Goal: Task Accomplishment & Management: Use online tool/utility

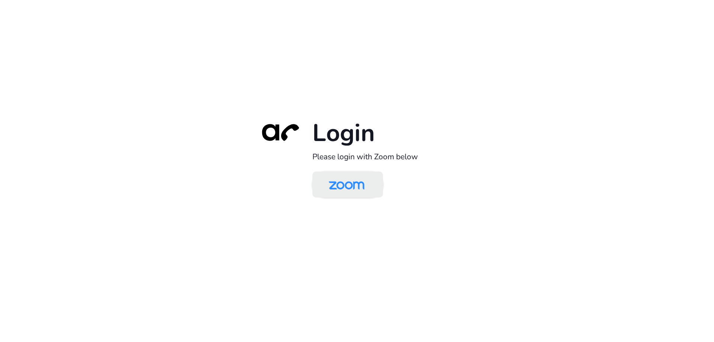
click at [347, 183] on img at bounding box center [346, 185] width 51 height 24
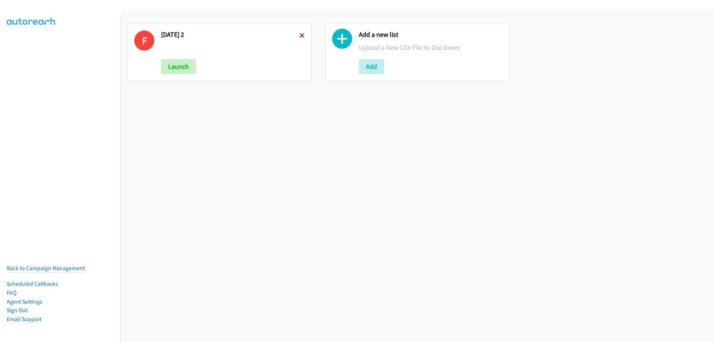
click at [300, 37] on icon at bounding box center [302, 35] width 5 height 5
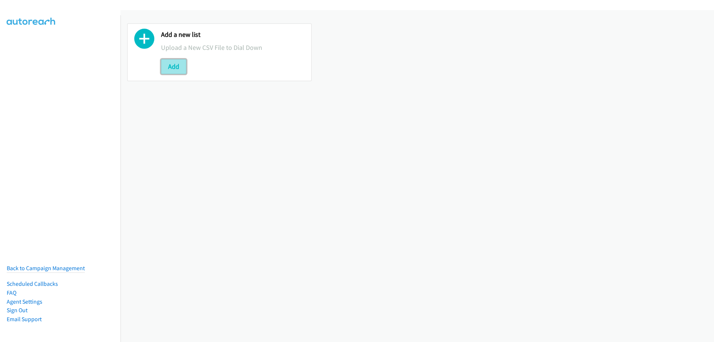
click at [173, 69] on button "Add" at bounding box center [173, 66] width 25 height 15
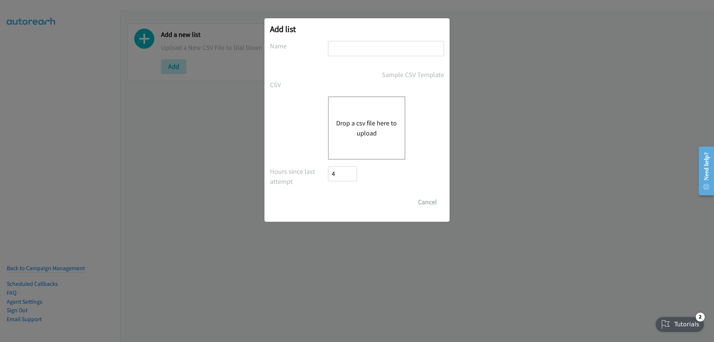
click at [354, 44] on input "text" at bounding box center [386, 48] width 116 height 15
type input "Monday"
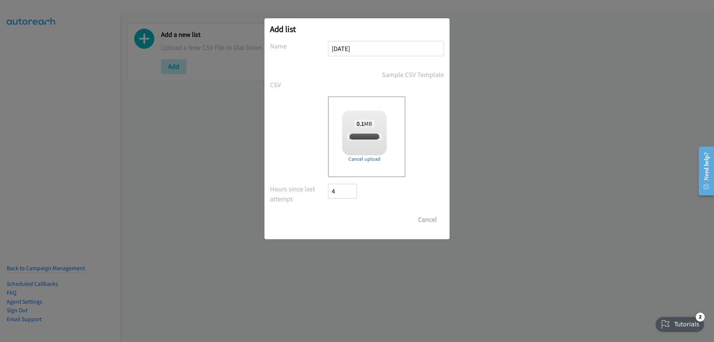
checkbox input "true"
click at [341, 217] on input "Save List" at bounding box center [347, 219] width 39 height 15
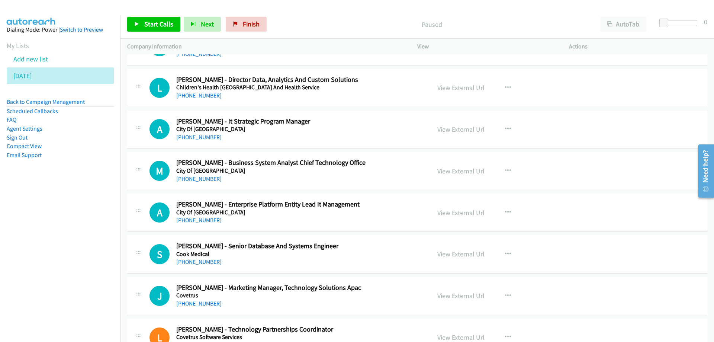
scroll to position [856, 0]
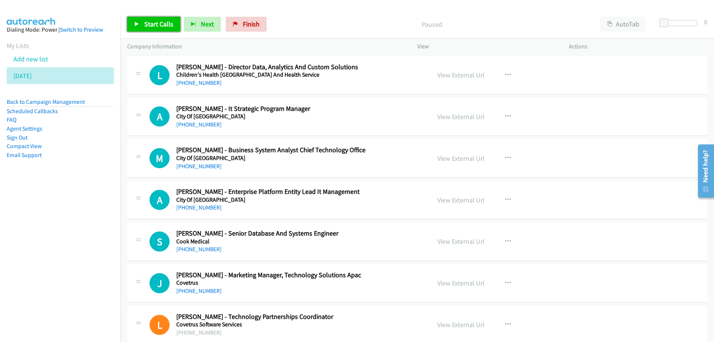
click at [159, 26] on span "Start Calls" at bounding box center [158, 24] width 29 height 9
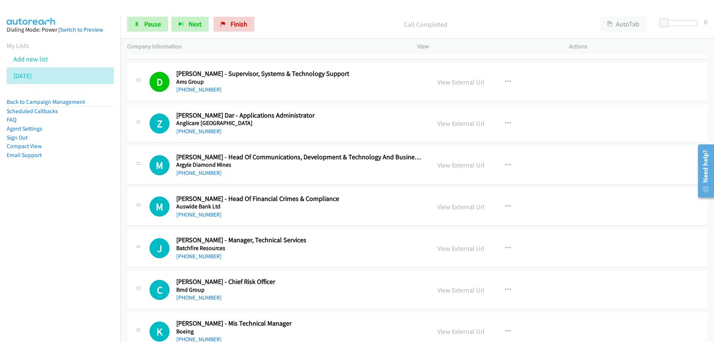
scroll to position [112, 0]
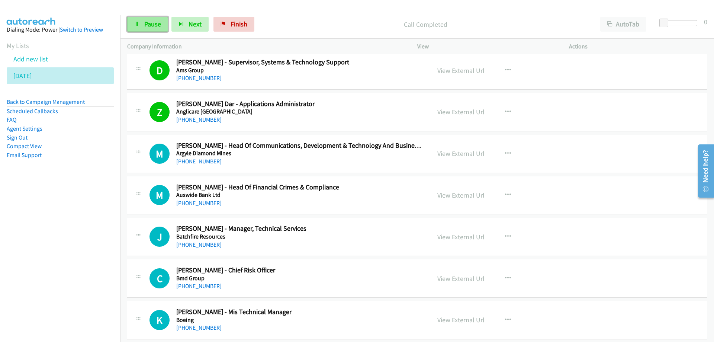
click at [155, 21] on span "Pause" at bounding box center [152, 24] width 17 height 9
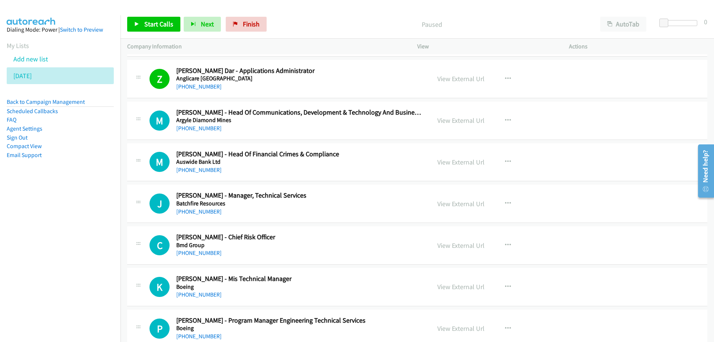
scroll to position [149, 0]
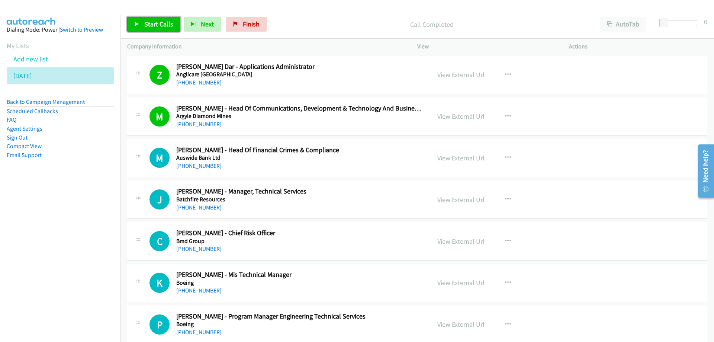
click at [158, 25] on span "Start Calls" at bounding box center [158, 24] width 29 height 9
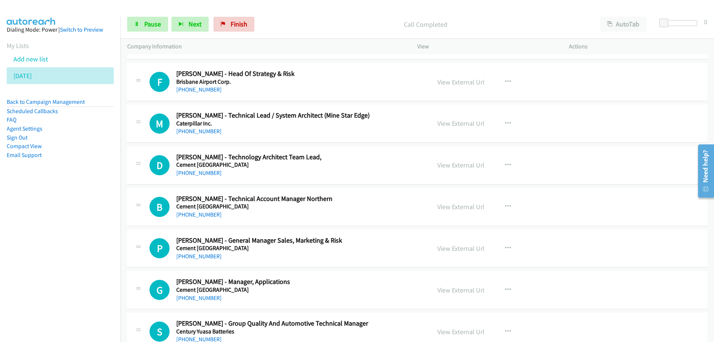
scroll to position [521, 0]
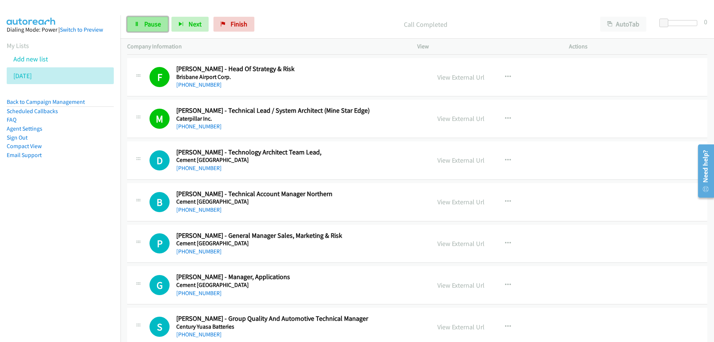
click at [154, 28] on span "Pause" at bounding box center [152, 24] width 17 height 9
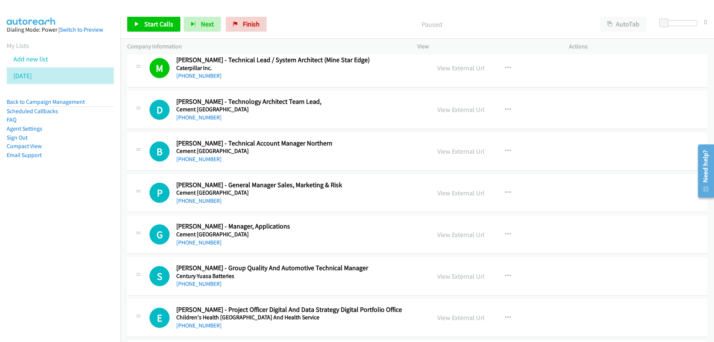
scroll to position [558, 0]
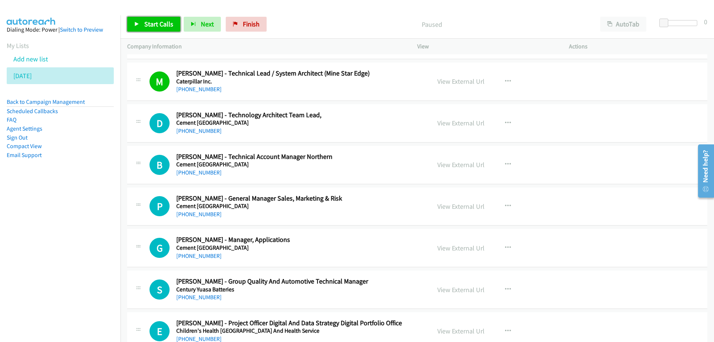
click at [151, 21] on span "Start Calls" at bounding box center [158, 24] width 29 height 9
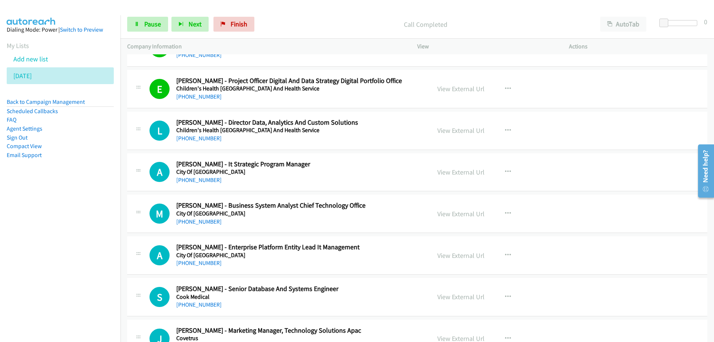
scroll to position [819, 0]
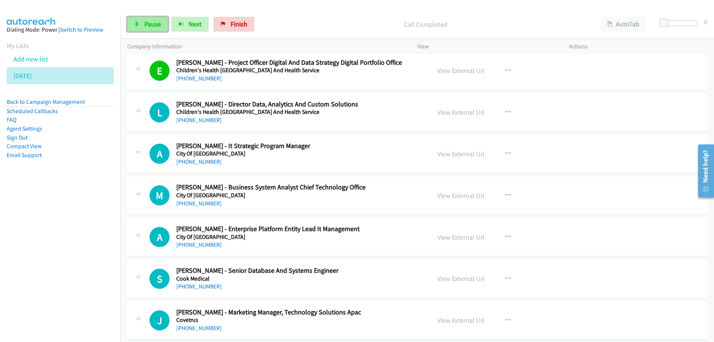
click at [150, 24] on span "Pause" at bounding box center [152, 24] width 17 height 9
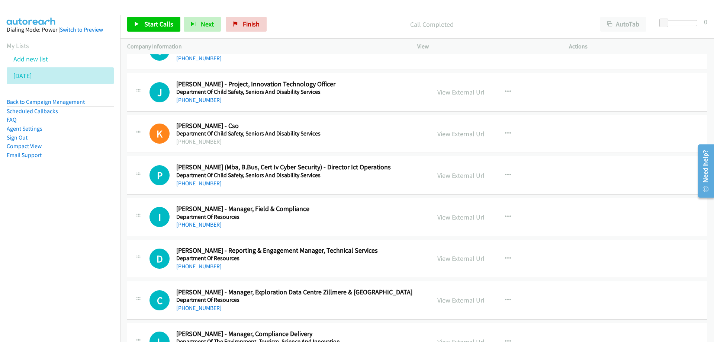
scroll to position [1340, 0]
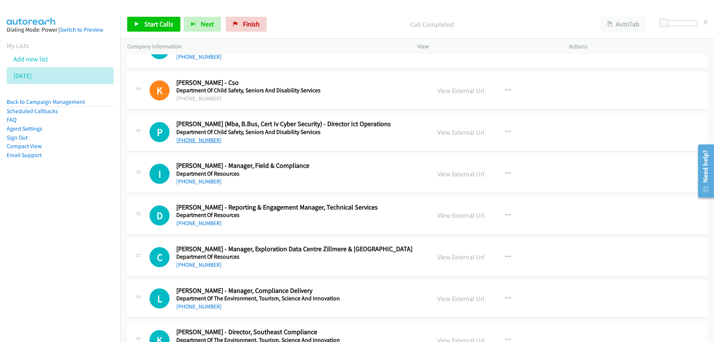
click at [186, 140] on link "+61 478 790 113" at bounding box center [198, 140] width 45 height 7
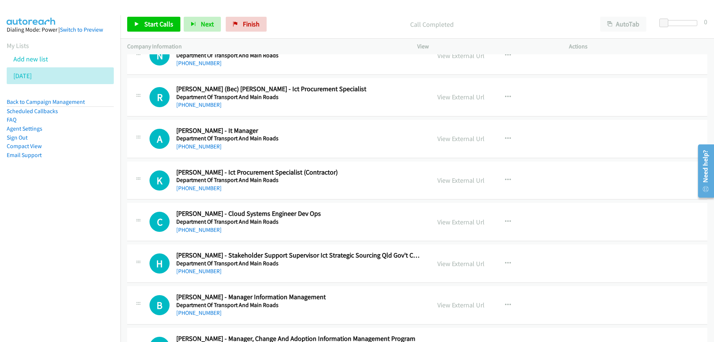
scroll to position [1674, 0]
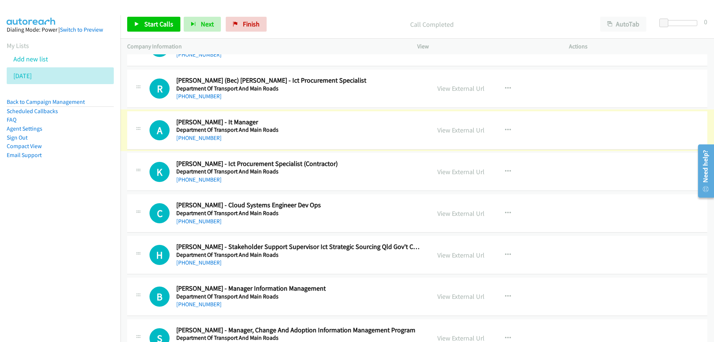
click at [193, 140] on link "+61 7 3066 0982" at bounding box center [198, 137] width 45 height 7
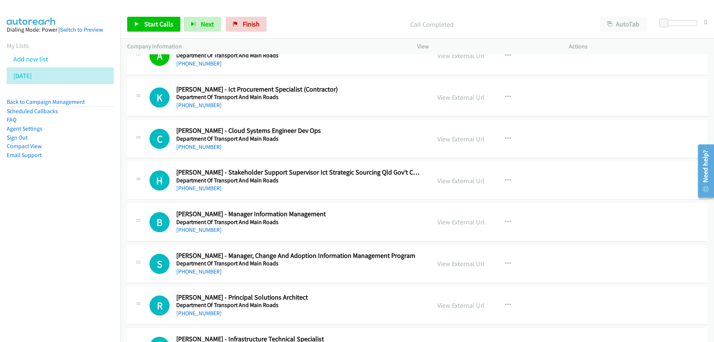
scroll to position [1786, 0]
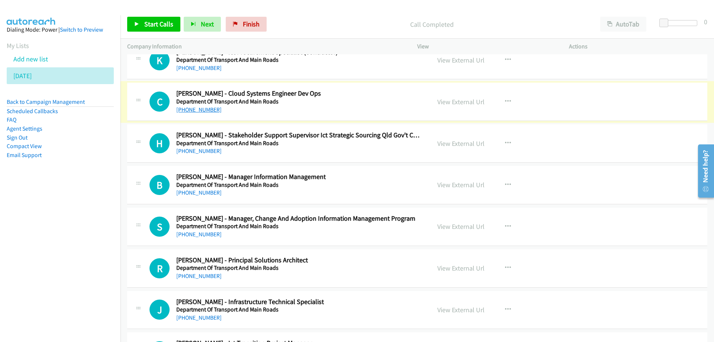
click at [194, 107] on link "+61 428 694 681" at bounding box center [198, 109] width 45 height 7
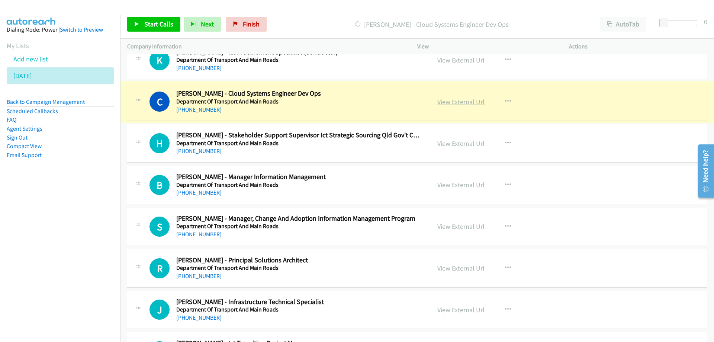
click at [452, 102] on link "View External Url" at bounding box center [461, 101] width 47 height 9
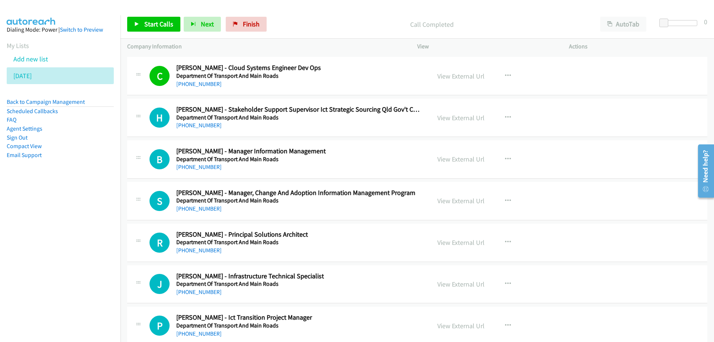
scroll to position [1823, 0]
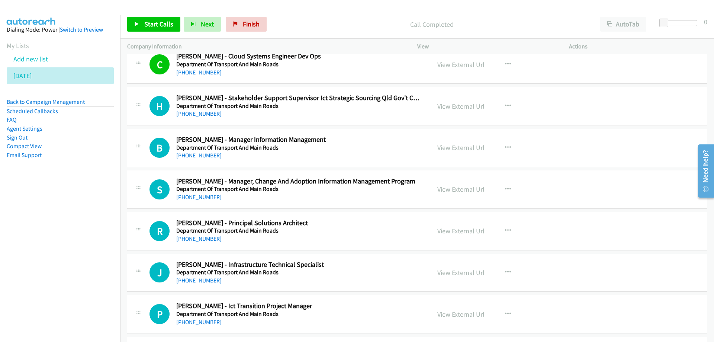
click at [197, 153] on link "+61 7 3066 8001" at bounding box center [198, 155] width 45 height 7
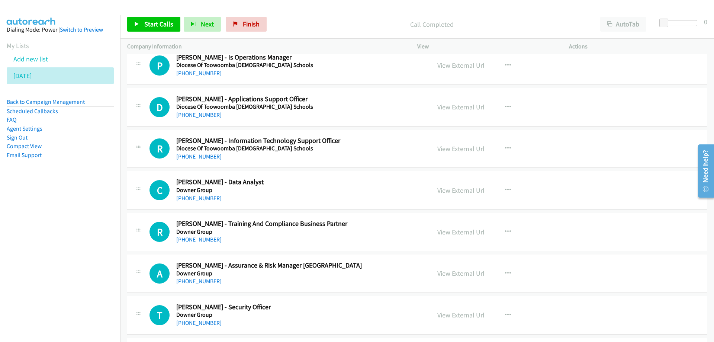
scroll to position [2158, 0]
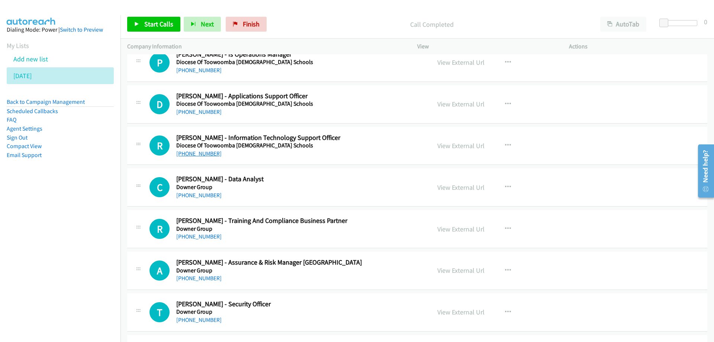
click at [195, 153] on link "+61 470 248 776" at bounding box center [198, 153] width 45 height 7
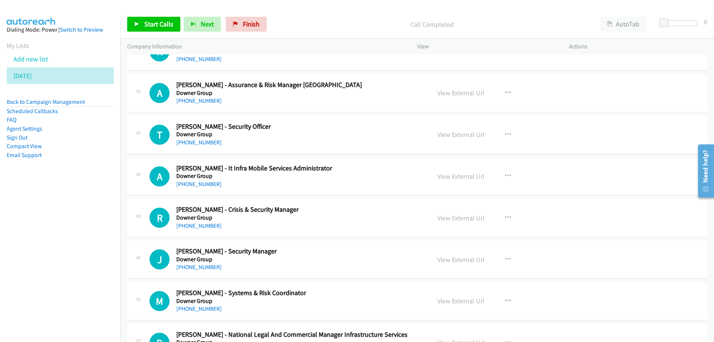
scroll to position [2344, 0]
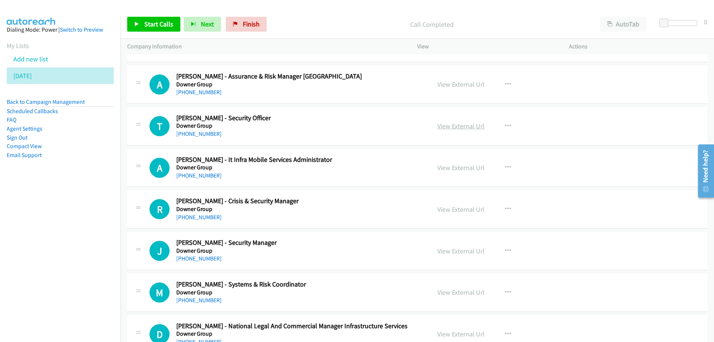
drag, startPoint x: 315, startPoint y: 121, endPoint x: 470, endPoint y: 125, distance: 154.5
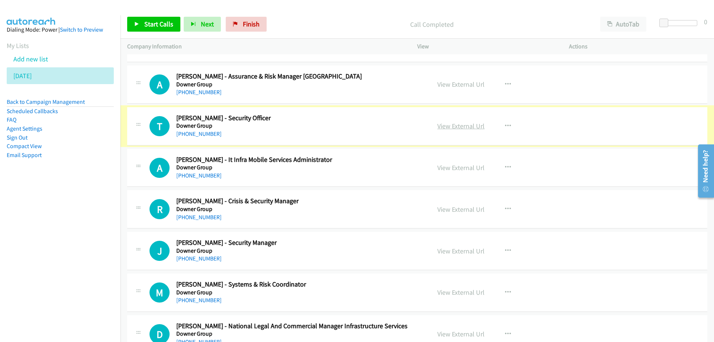
click at [468, 125] on link "View External Url" at bounding box center [461, 126] width 47 height 9
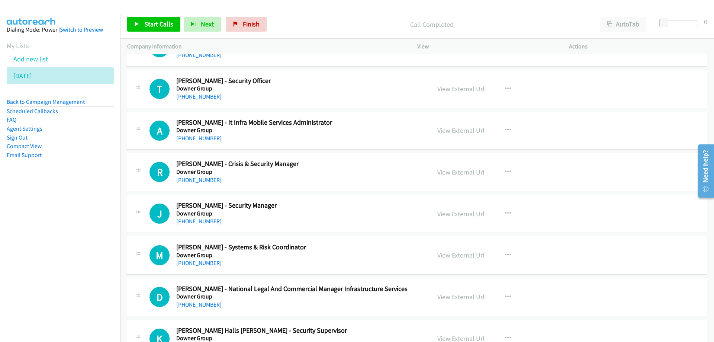
scroll to position [2419, 0]
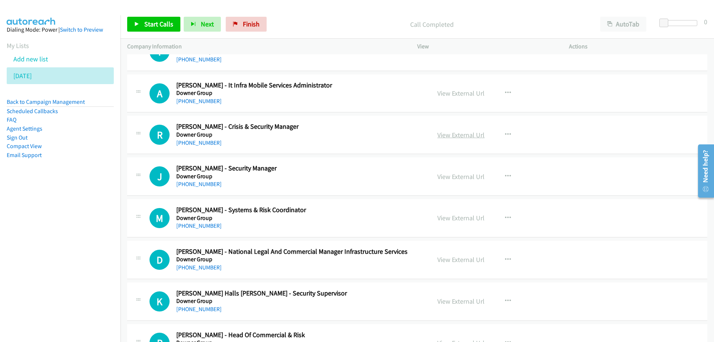
click at [464, 132] on link "View External Url" at bounding box center [461, 135] width 47 height 9
click at [193, 142] on link "+61 437 073 250" at bounding box center [198, 142] width 45 height 7
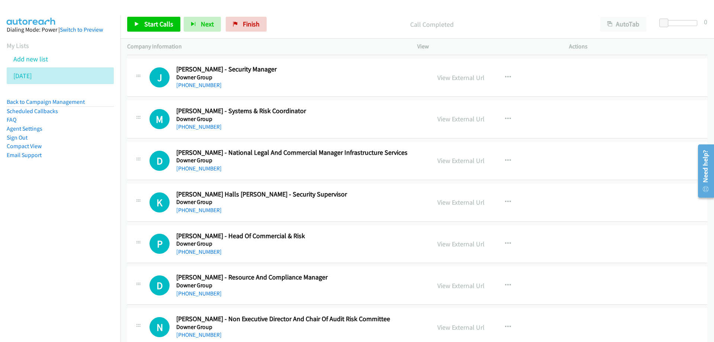
scroll to position [2530, 0]
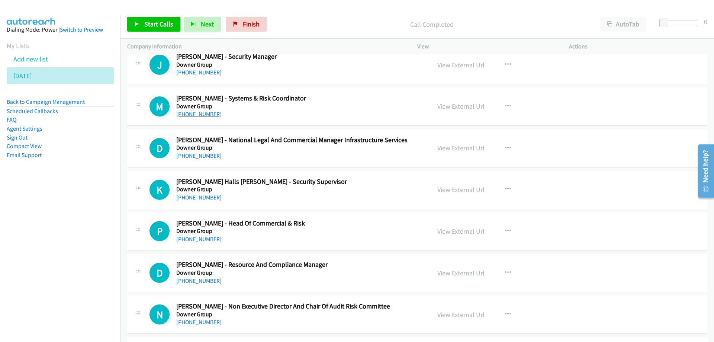
click at [200, 115] on link "+61 466 550 505" at bounding box center [198, 114] width 45 height 7
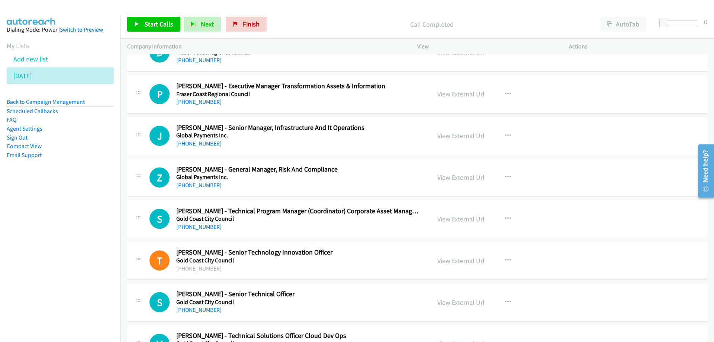
scroll to position [3200, 0]
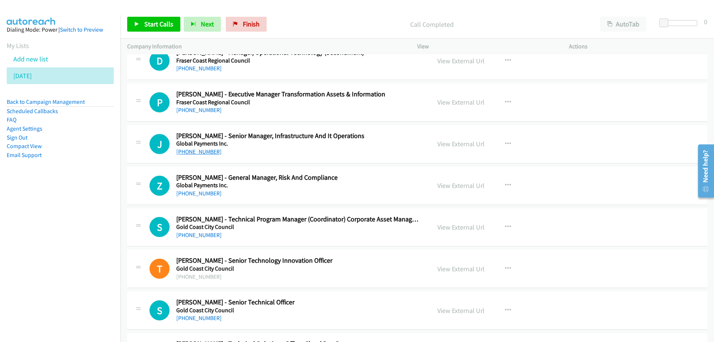
click at [196, 152] on link "+61 401 279 043" at bounding box center [198, 151] width 45 height 7
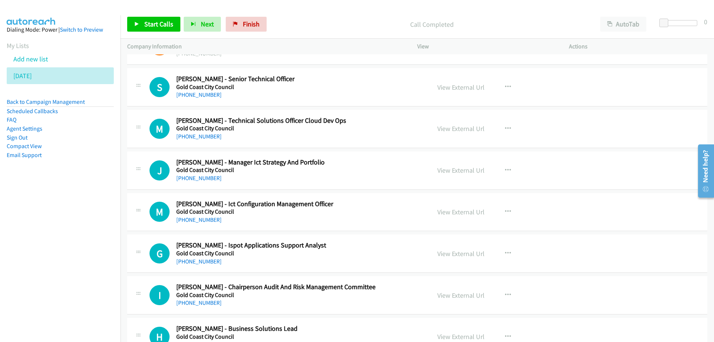
scroll to position [3461, 0]
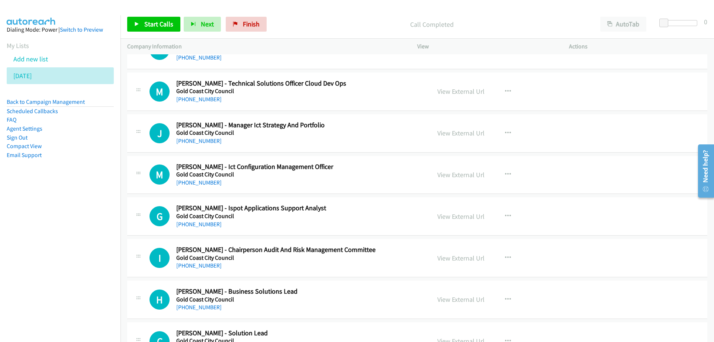
click at [400, 178] on div "+61 410 667 548" at bounding box center [298, 182] width 245 height 9
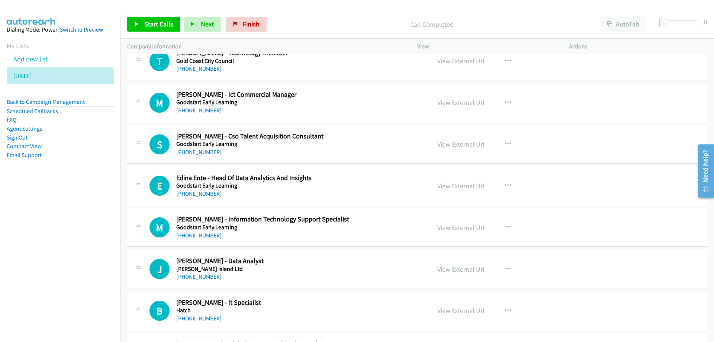
scroll to position [3944, 0]
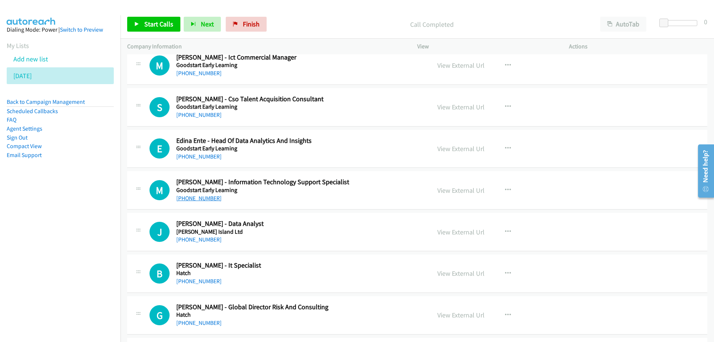
click at [195, 198] on link "+61 431 627 993" at bounding box center [198, 198] width 45 height 7
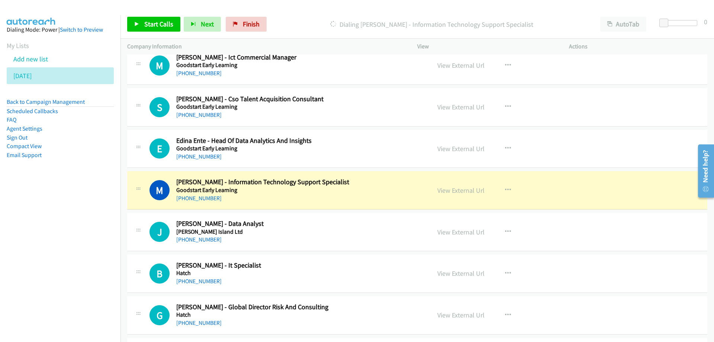
click at [397, 196] on div "+61 431 627 993" at bounding box center [298, 198] width 245 height 9
click at [463, 191] on link "View External Url" at bounding box center [461, 190] width 47 height 9
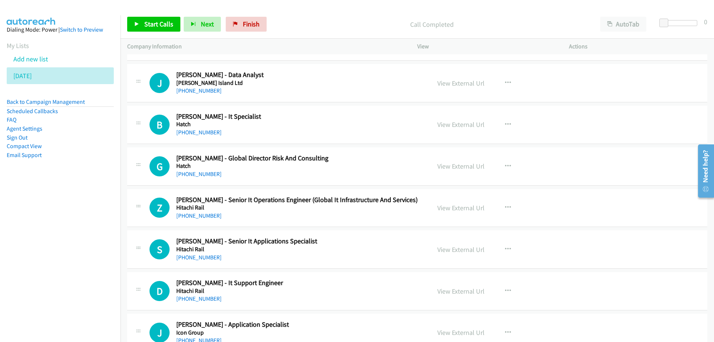
scroll to position [4130, 0]
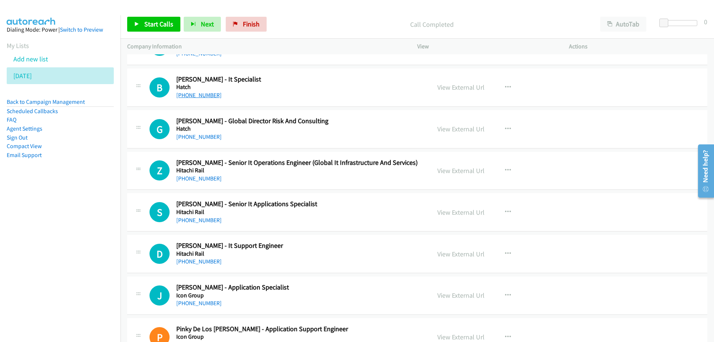
click at [199, 96] on link "+61 477 328 353" at bounding box center [198, 95] width 45 height 7
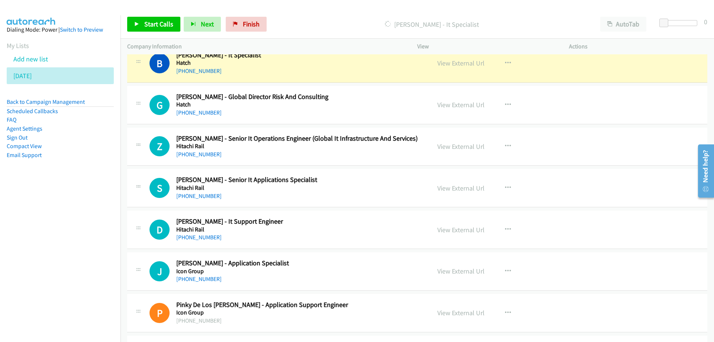
scroll to position [4168, 0]
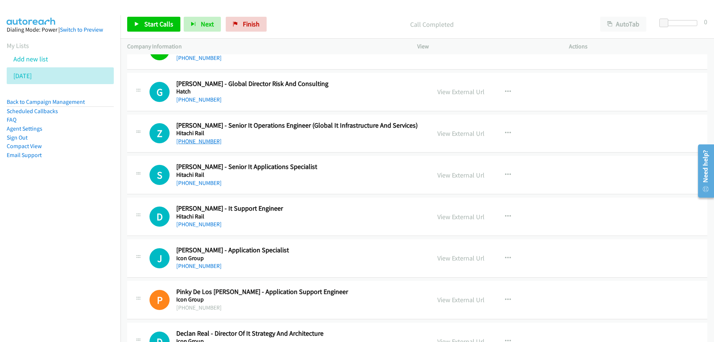
click at [194, 141] on link "+61 7 3868 5437" at bounding box center [198, 141] width 45 height 7
click at [195, 183] on link "+61 7 3868 9353" at bounding box center [198, 182] width 45 height 7
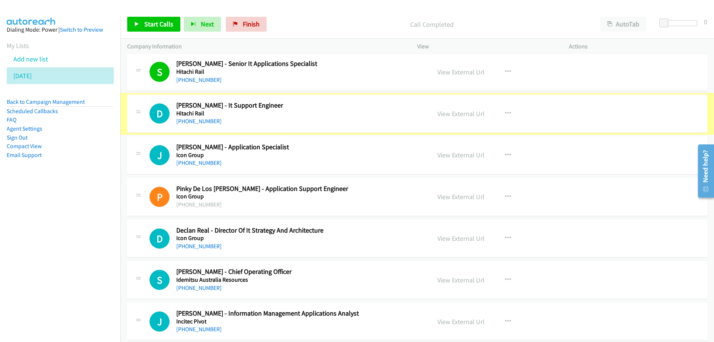
scroll to position [4279, 0]
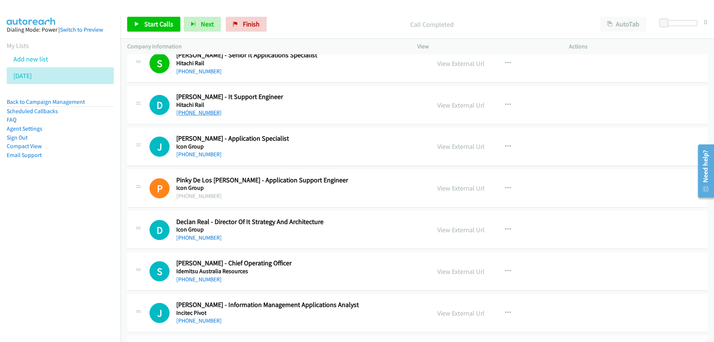
click at [191, 114] on link "+61 7 3868 5439" at bounding box center [198, 112] width 45 height 7
click at [199, 156] on link "+61 447 590 006" at bounding box center [198, 154] width 45 height 7
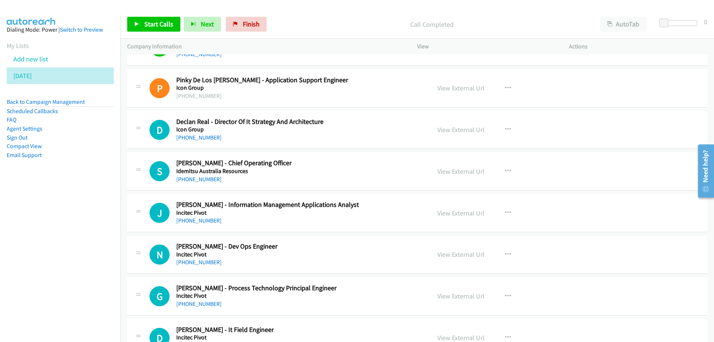
scroll to position [4391, 0]
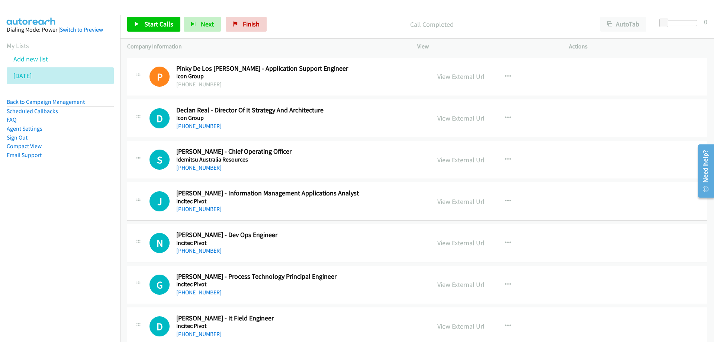
click at [360, 114] on h2 "Declan Real - Director Of It Strategy And Architecture" at bounding box center [298, 110] width 245 height 9
click at [197, 125] on link "+61 418 789 944" at bounding box center [198, 125] width 45 height 7
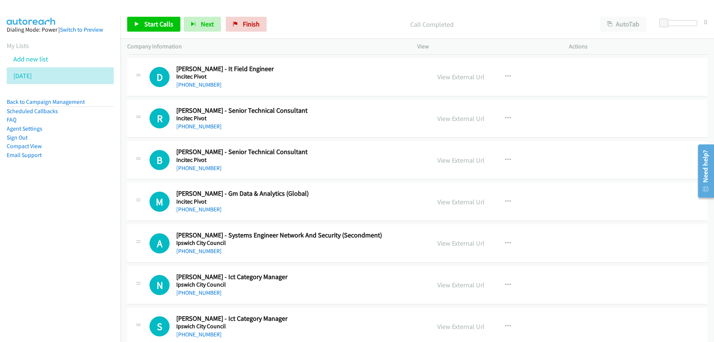
scroll to position [4651, 0]
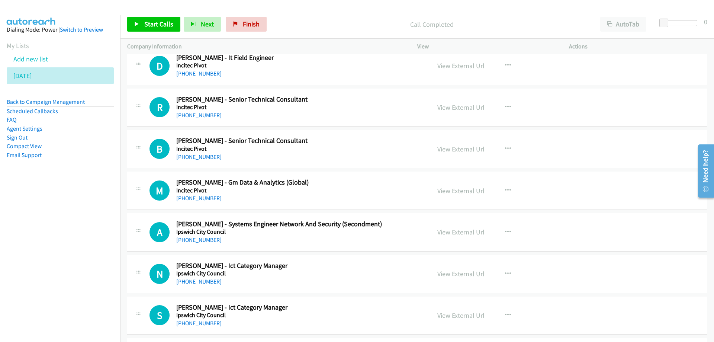
click at [367, 278] on div "+61 466 805 246" at bounding box center [298, 281] width 245 height 9
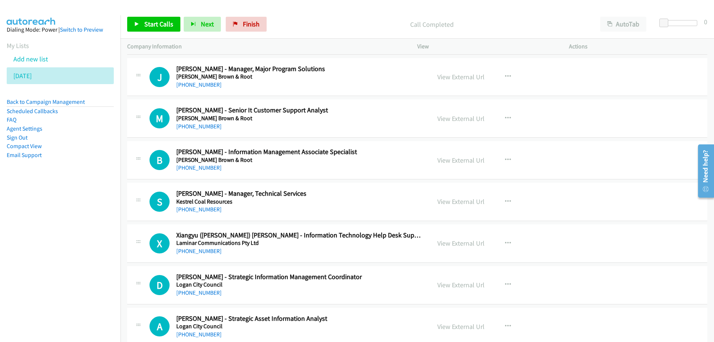
scroll to position [5135, 0]
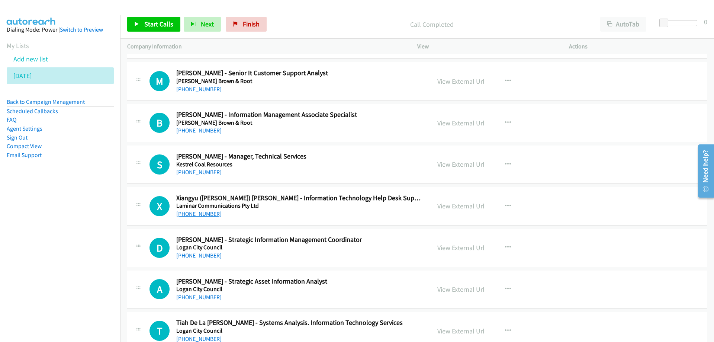
click at [195, 212] on link "+61 421 690 287" at bounding box center [198, 213] width 45 height 7
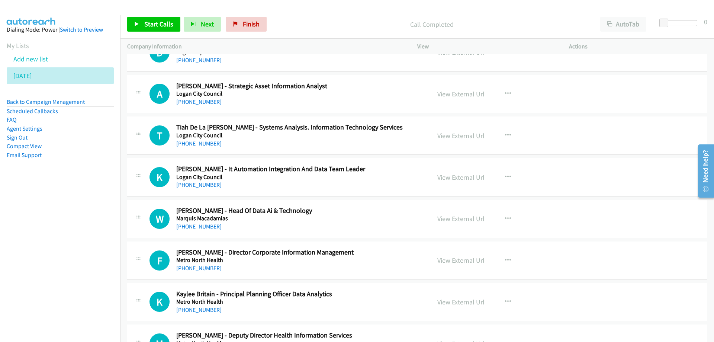
scroll to position [5358, 0]
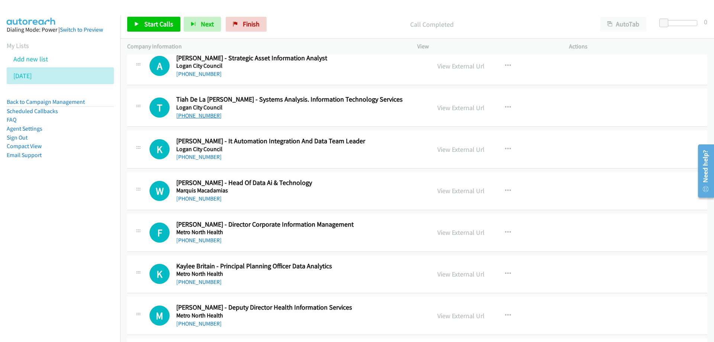
click at [196, 117] on link "+61 7 3412 5470" at bounding box center [198, 115] width 45 height 7
click at [187, 115] on link "+61 7 3412 5470" at bounding box center [198, 115] width 45 height 7
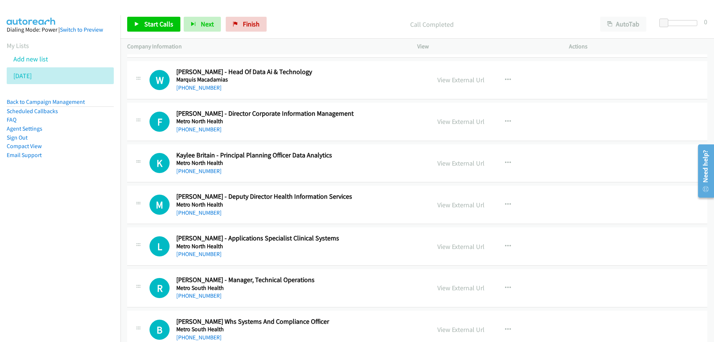
scroll to position [5470, 0]
click at [203, 86] on link "+61 498 618 033" at bounding box center [198, 86] width 45 height 7
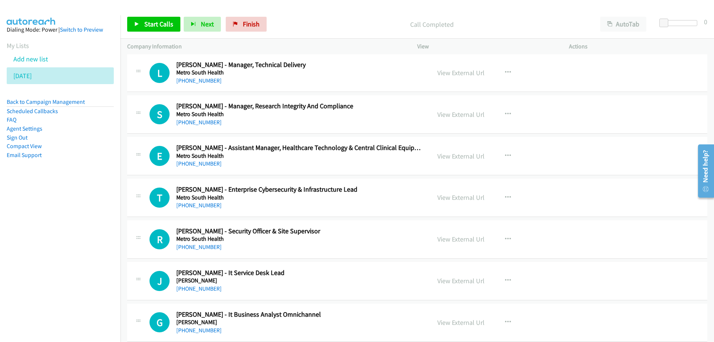
scroll to position [5805, 0]
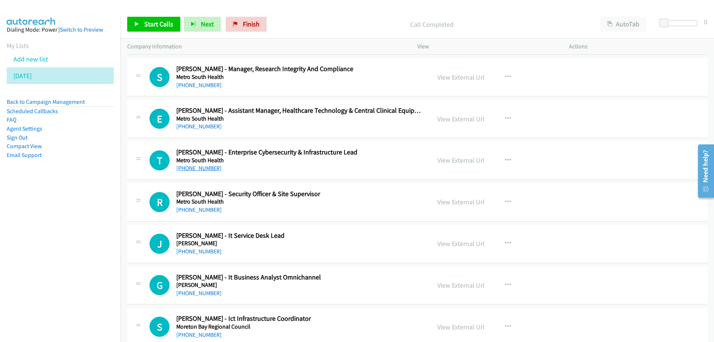
click at [204, 169] on link "+61 429 611 818" at bounding box center [198, 167] width 45 height 7
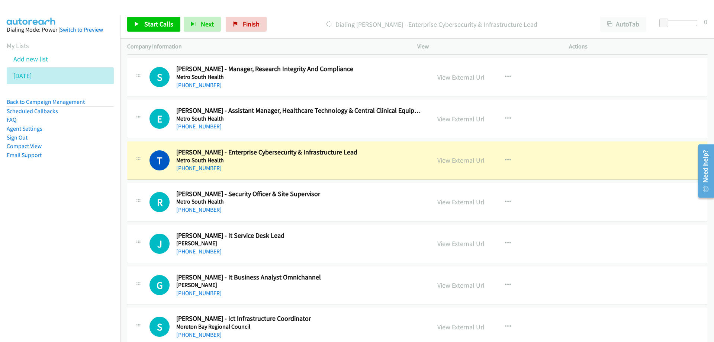
scroll to position [5842, 0]
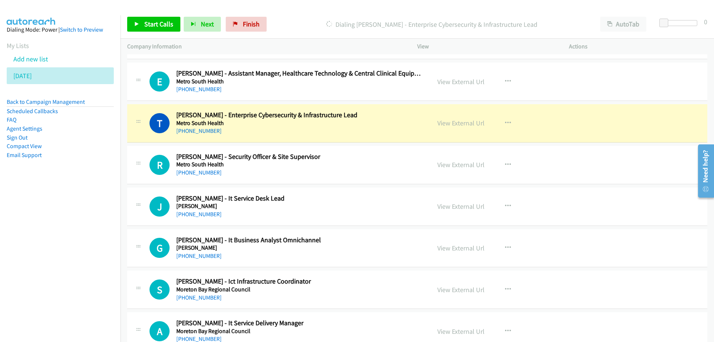
click at [367, 124] on h5 "Metro South Health" at bounding box center [298, 122] width 245 height 7
click at [447, 122] on link "View External Url" at bounding box center [461, 123] width 47 height 9
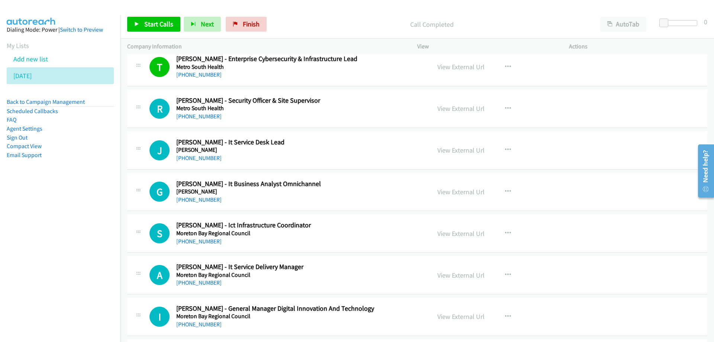
scroll to position [5916, 0]
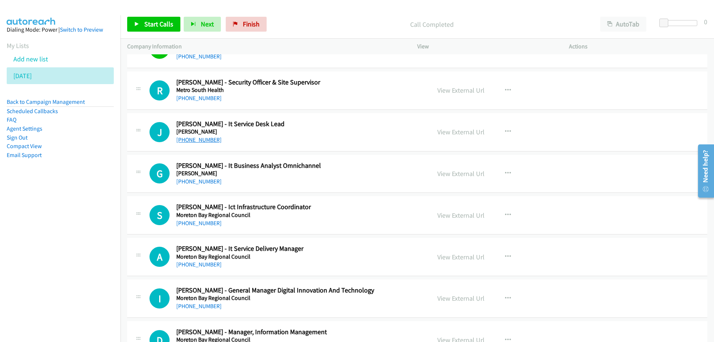
click at [203, 139] on link "+61 428 758 590" at bounding box center [198, 139] width 45 height 7
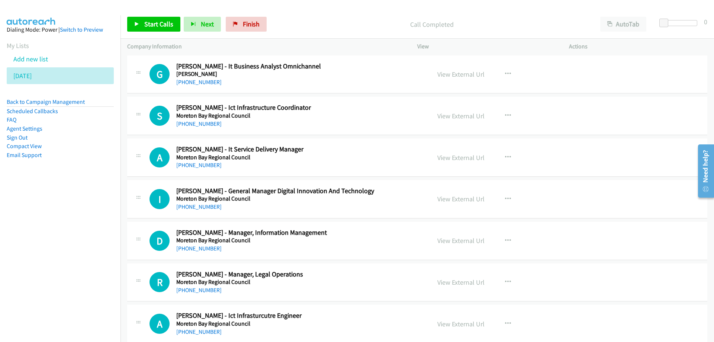
scroll to position [6028, 0]
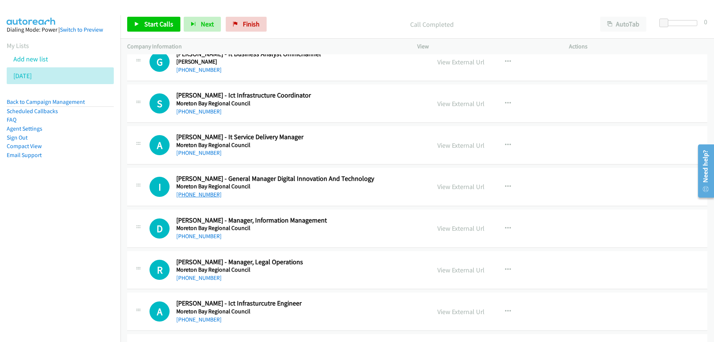
click at [196, 192] on link "+61 7 5582 8211" at bounding box center [198, 194] width 45 height 7
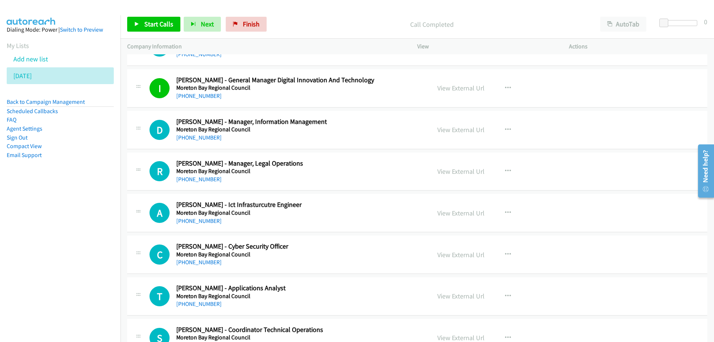
scroll to position [6140, 0]
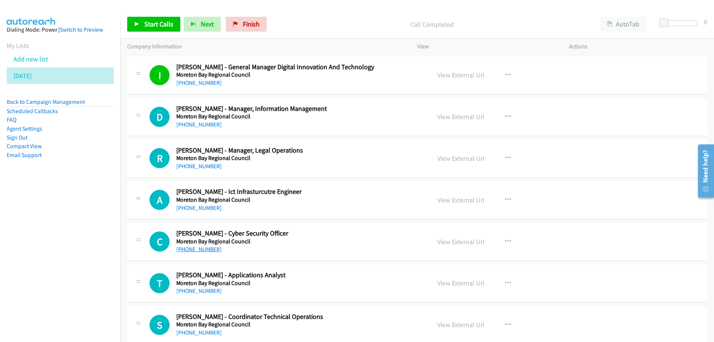
click at [192, 247] on link "+61 417 728 908" at bounding box center [198, 249] width 45 height 7
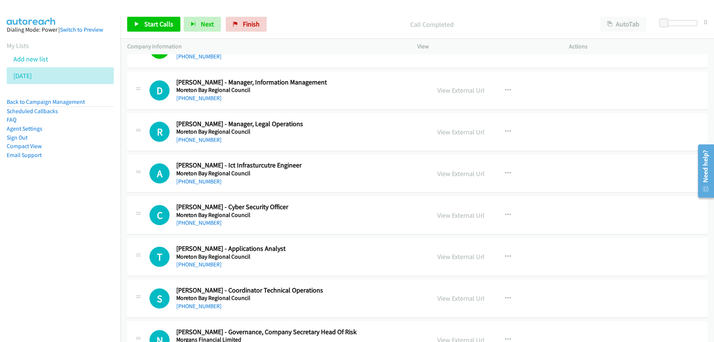
scroll to position [6177, 0]
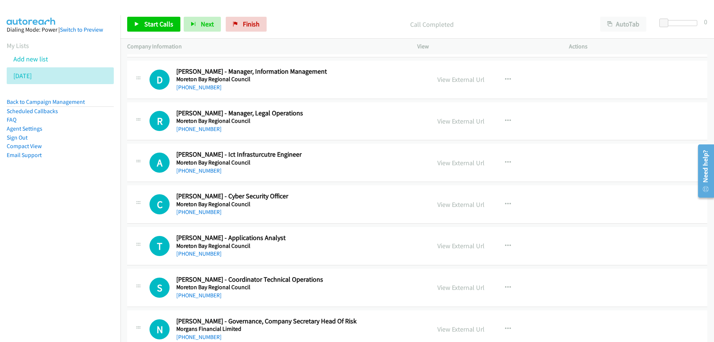
click at [330, 206] on h5 "Moreton Bay Regional Council" at bounding box center [298, 204] width 245 height 7
click at [458, 205] on link "View External Url" at bounding box center [461, 204] width 47 height 9
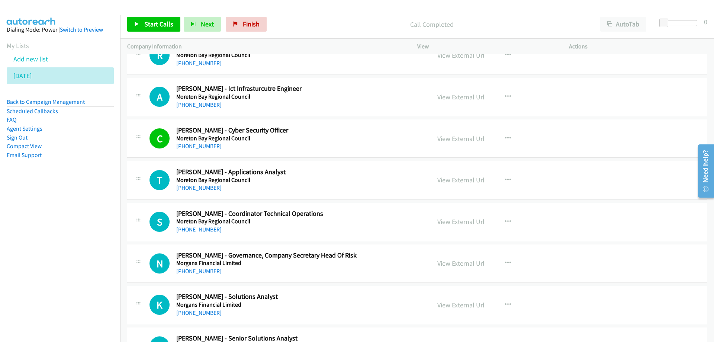
scroll to position [6251, 0]
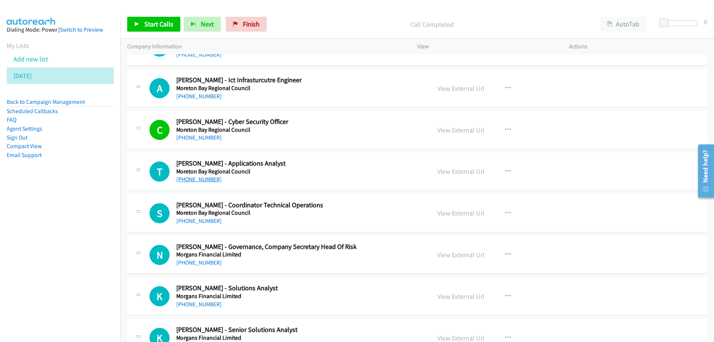
click at [198, 180] on link "+61 7 3480 6548" at bounding box center [198, 179] width 45 height 7
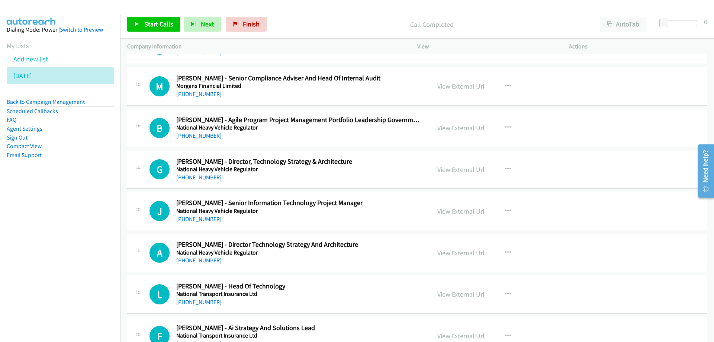
scroll to position [6623, 0]
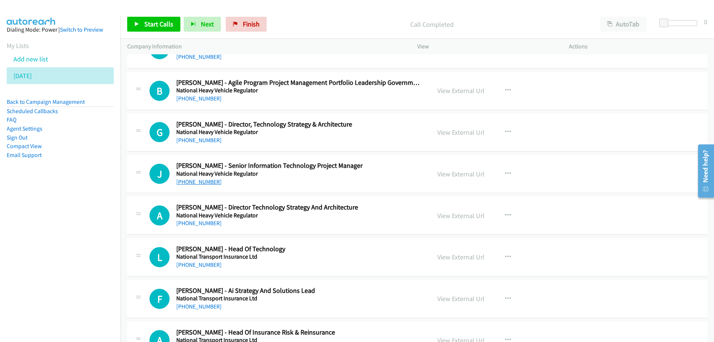
click at [202, 181] on link "+61 400 060 372" at bounding box center [198, 181] width 45 height 7
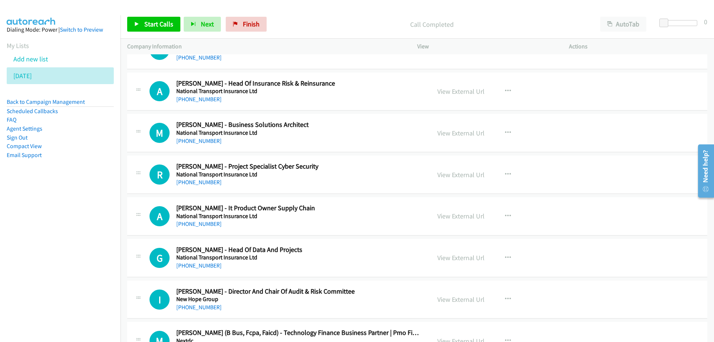
scroll to position [6884, 0]
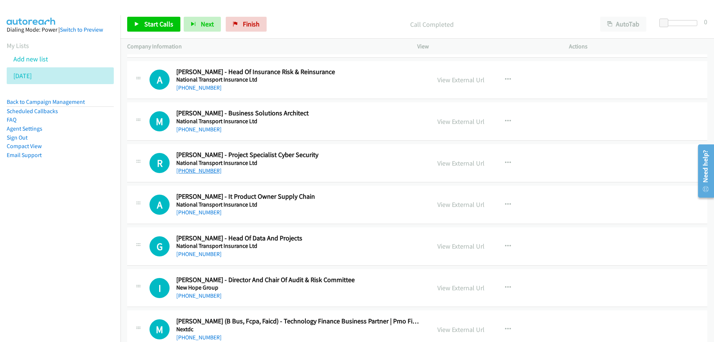
click at [187, 172] on link "+61 7 3166 4971" at bounding box center [198, 170] width 45 height 7
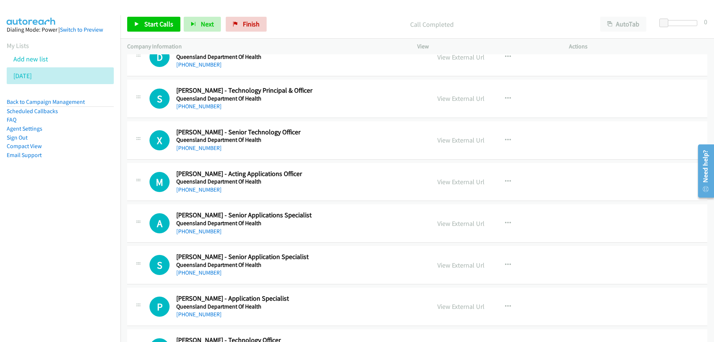
scroll to position [9005, 0]
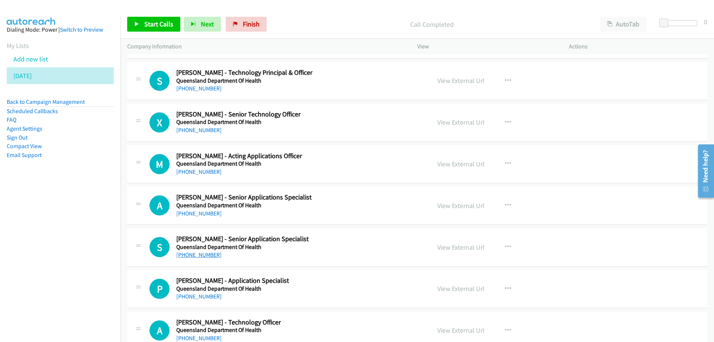
click at [203, 258] on link "+61 7 3542 6830" at bounding box center [198, 254] width 45 height 7
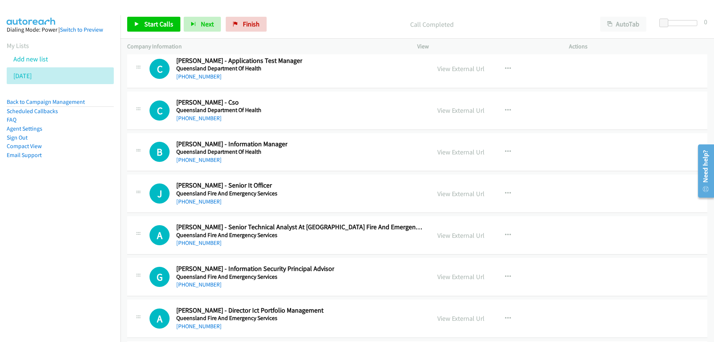
scroll to position [10159, 0]
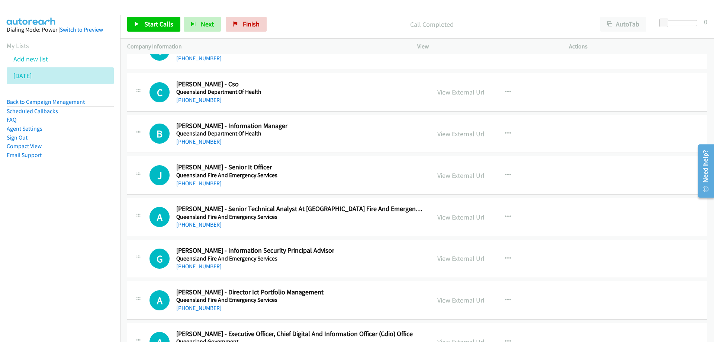
click at [200, 183] on link "+61 448 756 788" at bounding box center [198, 183] width 45 height 7
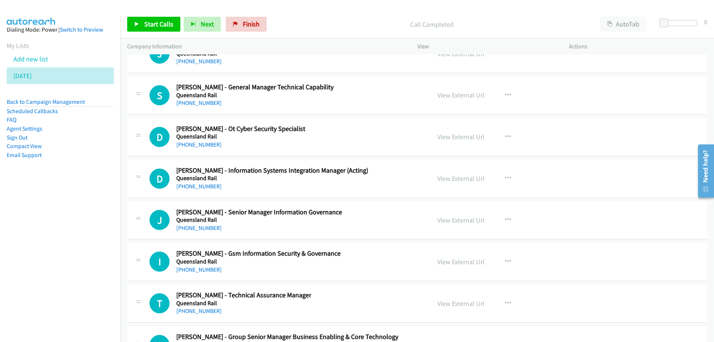
scroll to position [10531, 0]
click at [202, 143] on link "+61 447 816 505" at bounding box center [198, 143] width 45 height 7
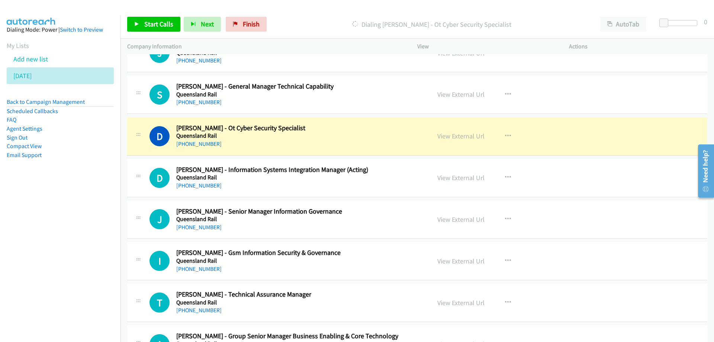
click at [339, 143] on div "D Callback Scheduled Damian Lawless - Ot Cyber Security Specialist Queensland R…" at bounding box center [287, 136] width 275 height 25
click at [453, 136] on link "View External Url" at bounding box center [461, 136] width 47 height 9
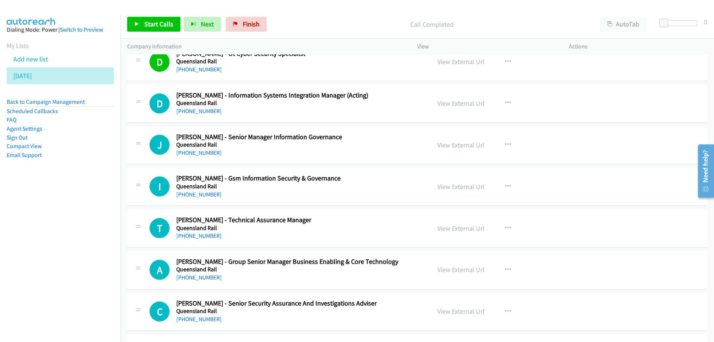
scroll to position [10642, 0]
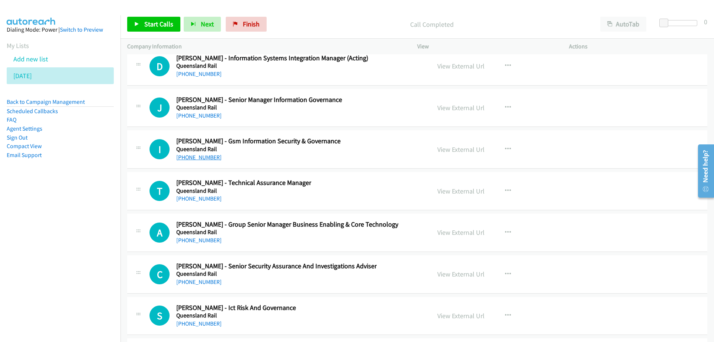
click at [193, 157] on link "+61 416 250 092" at bounding box center [198, 157] width 45 height 7
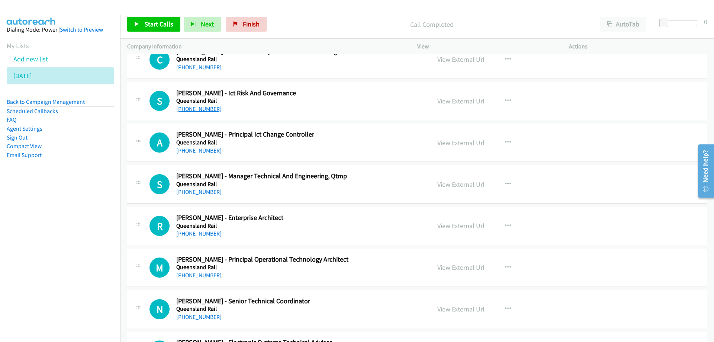
scroll to position [10866, 0]
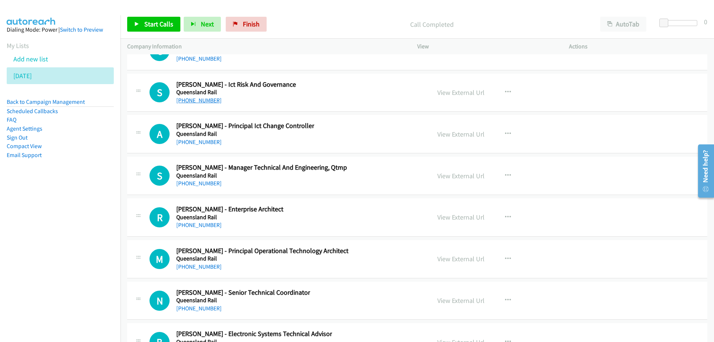
click at [203, 99] on link "+61 7 3072 0420" at bounding box center [198, 100] width 45 height 7
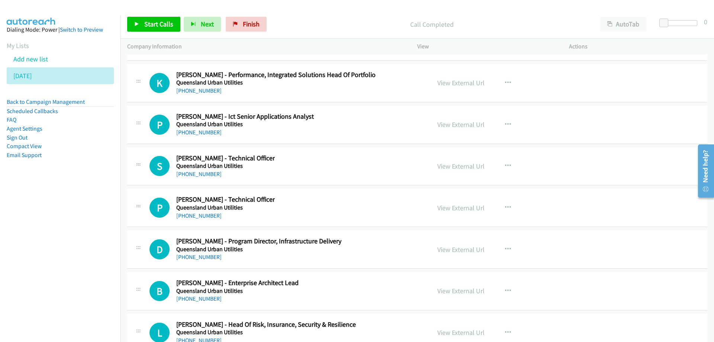
scroll to position [11461, 0]
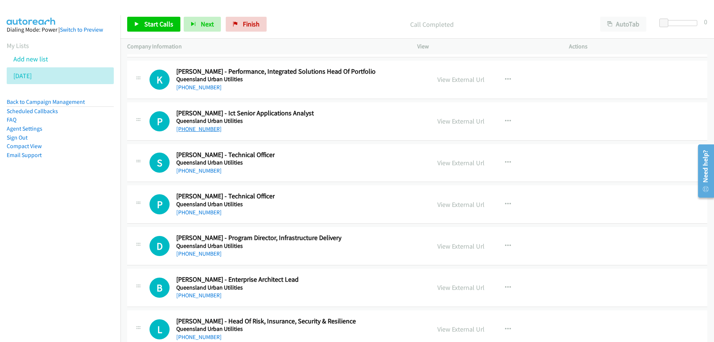
click at [200, 129] on link "+61 410 483 571" at bounding box center [198, 128] width 45 height 7
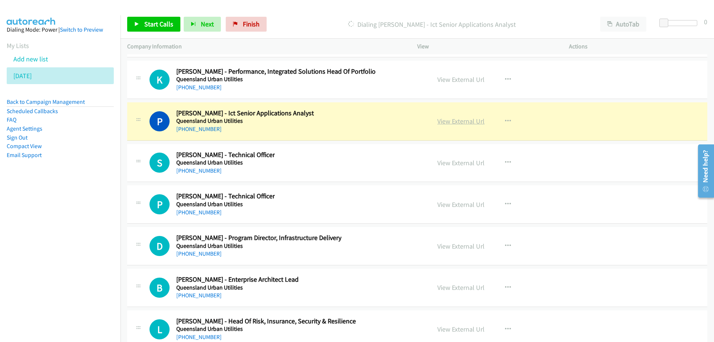
drag, startPoint x: 339, startPoint y: 128, endPoint x: 445, endPoint y: 124, distance: 105.7
click at [455, 121] on link "View External Url" at bounding box center [461, 121] width 47 height 9
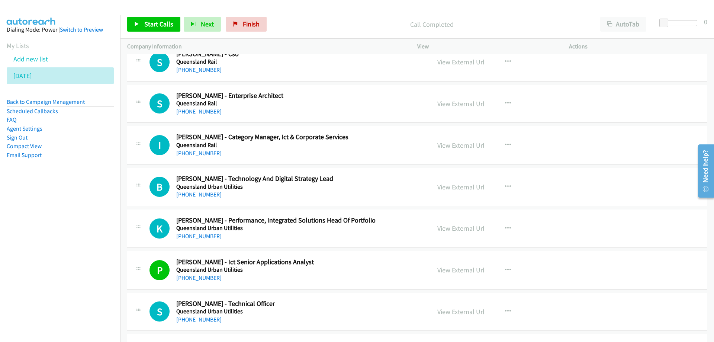
scroll to position [11349, 0]
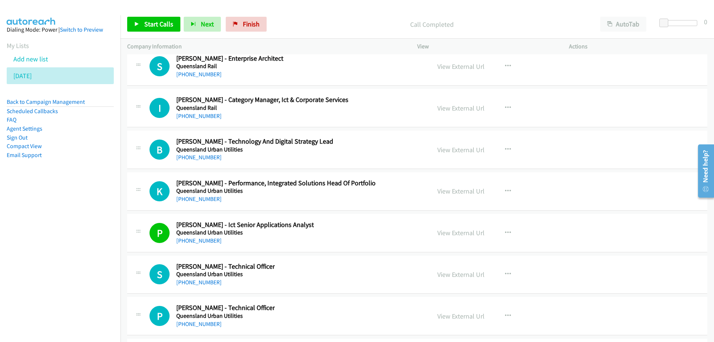
click at [409, 222] on div "P Callback Scheduled Paul Tuckey - Ict Senior Applications Analyst Queensland U…" at bounding box center [287, 233] width 275 height 25
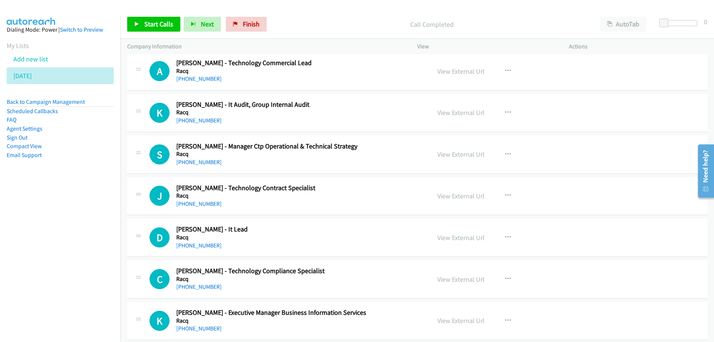
scroll to position [12131, 0]
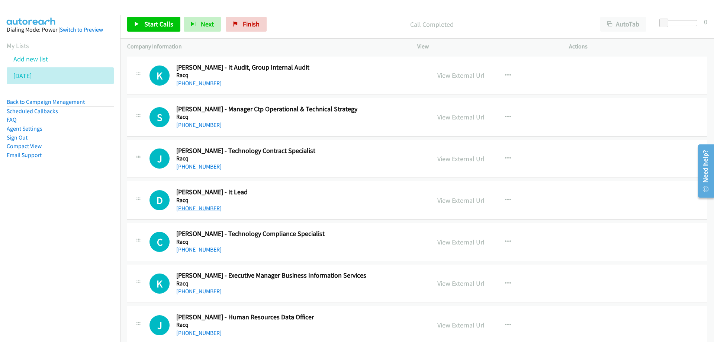
click at [198, 207] on link "+61 7 3872 8483" at bounding box center [198, 208] width 45 height 7
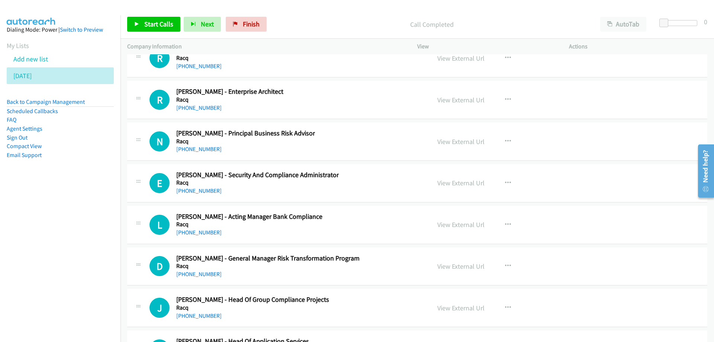
scroll to position [12726, 0]
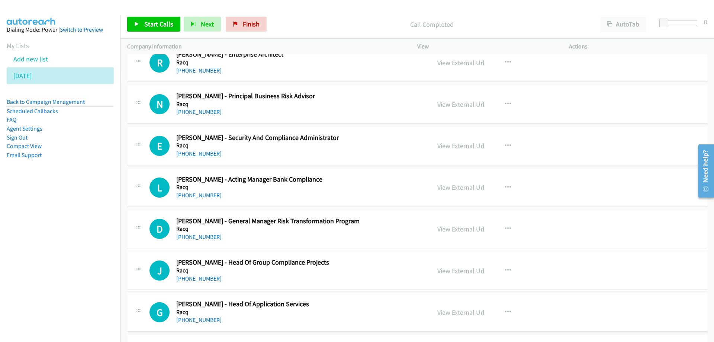
click at [183, 153] on link "+61 7 3361 2105" at bounding box center [198, 153] width 45 height 7
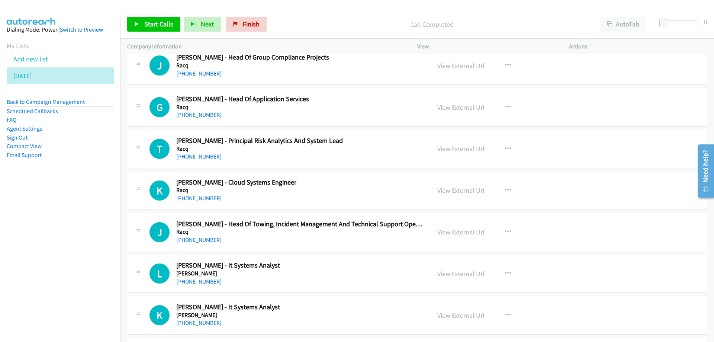
scroll to position [12949, 0]
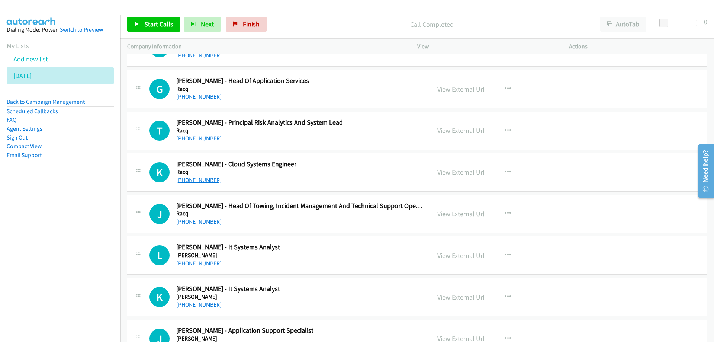
click at [201, 182] on link "+61 7 3361 2421" at bounding box center [198, 179] width 45 height 7
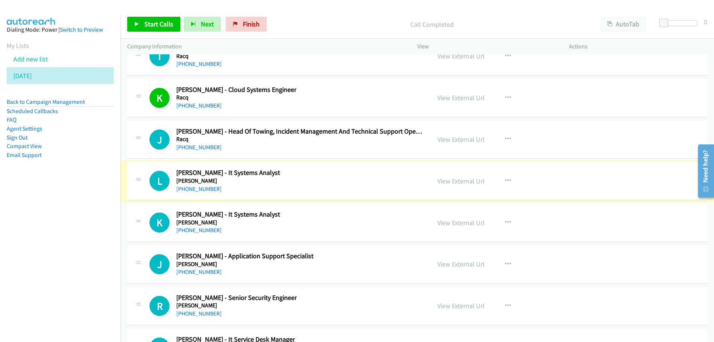
scroll to position [13061, 0]
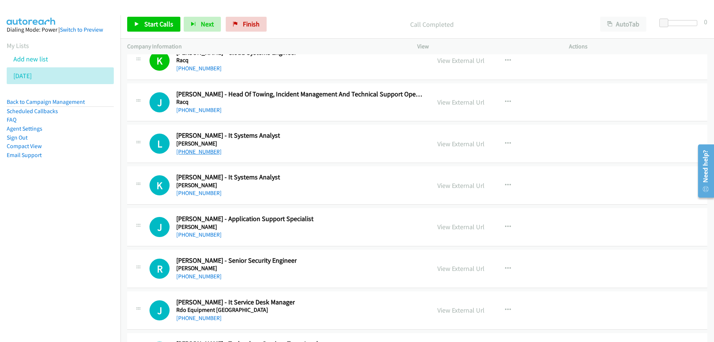
click at [205, 153] on link "+61 431 273 143" at bounding box center [198, 151] width 45 height 7
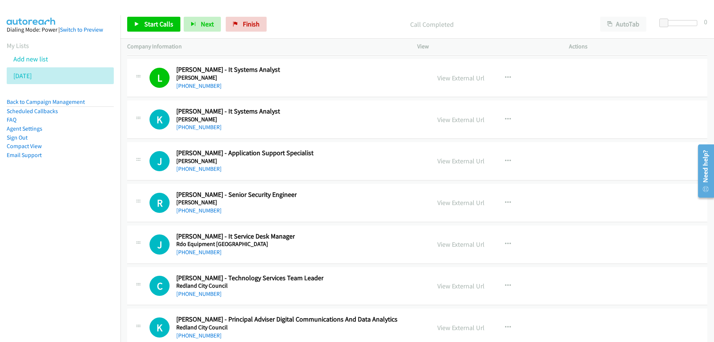
scroll to position [13135, 0]
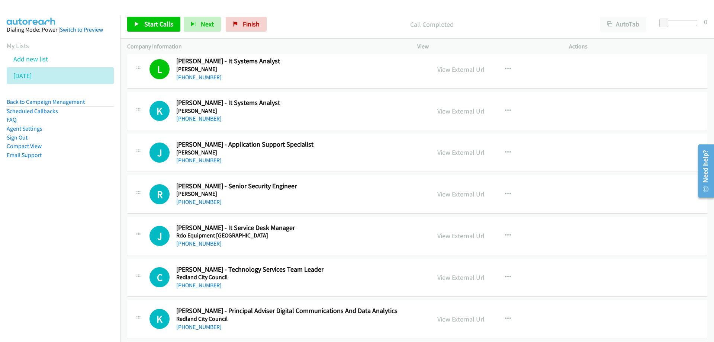
click at [209, 119] on link "+61 407 015 715" at bounding box center [198, 118] width 45 height 7
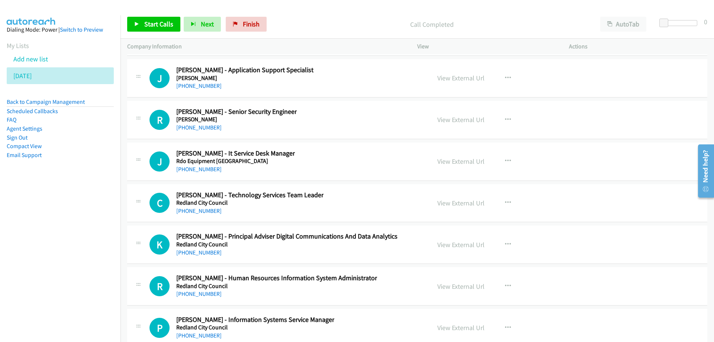
scroll to position [13247, 0]
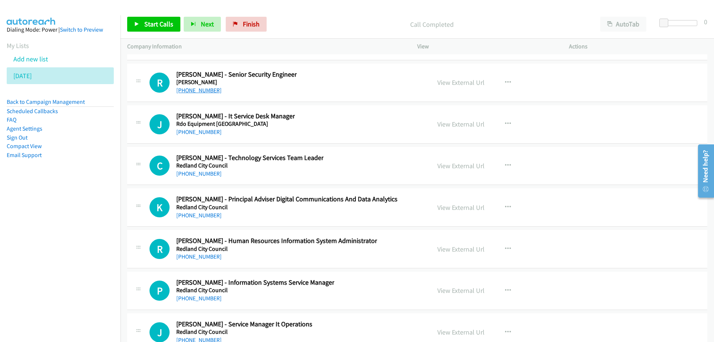
click at [197, 90] on link "+61 480 461 373" at bounding box center [198, 90] width 45 height 7
drag, startPoint x: 355, startPoint y: 78, endPoint x: 448, endPoint y: 83, distance: 92.4
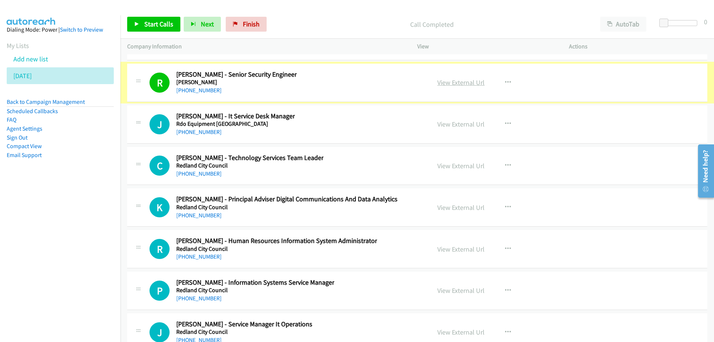
click at [452, 81] on link "View External Url" at bounding box center [461, 82] width 47 height 9
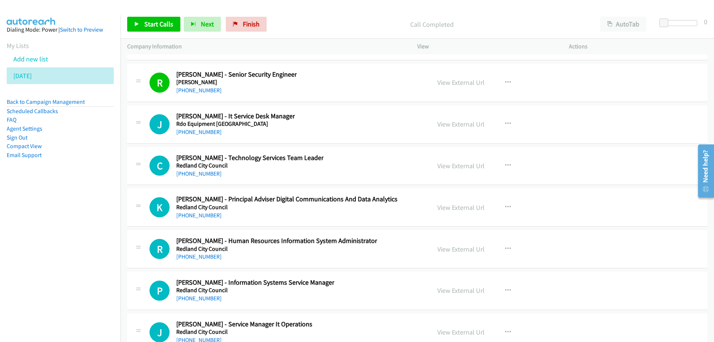
scroll to position [13284, 0]
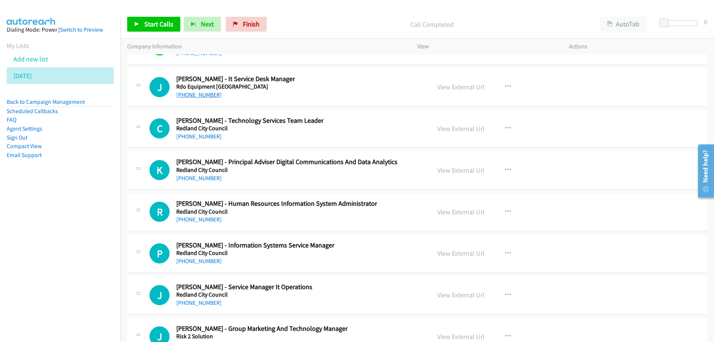
click at [200, 94] on link "+61 7 3564 4447" at bounding box center [198, 94] width 45 height 7
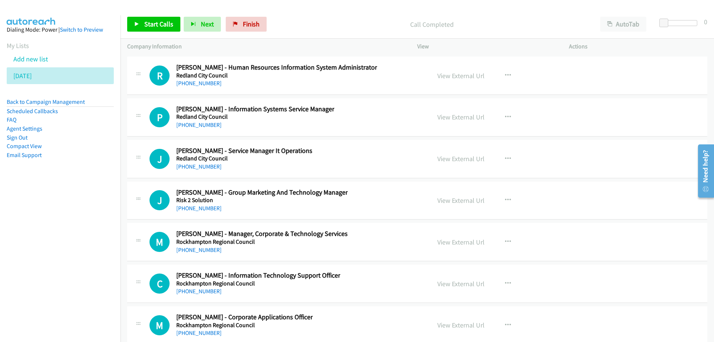
scroll to position [13433, 0]
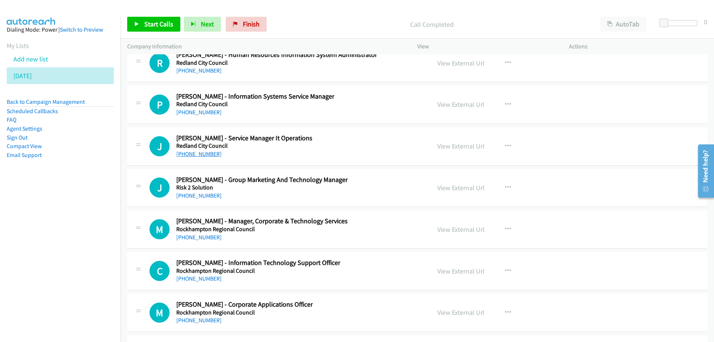
click at [194, 155] on link "+61 418 117 844" at bounding box center [198, 153] width 45 height 7
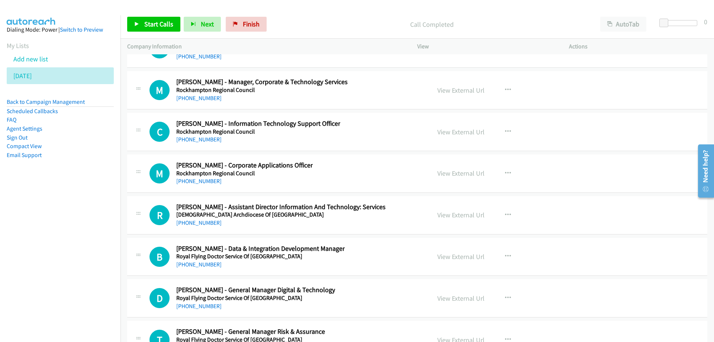
scroll to position [13582, 0]
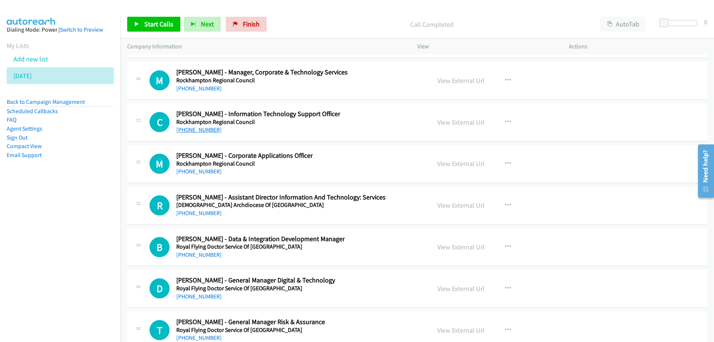
click at [191, 131] on link "+61 7 3019 2600" at bounding box center [198, 129] width 45 height 7
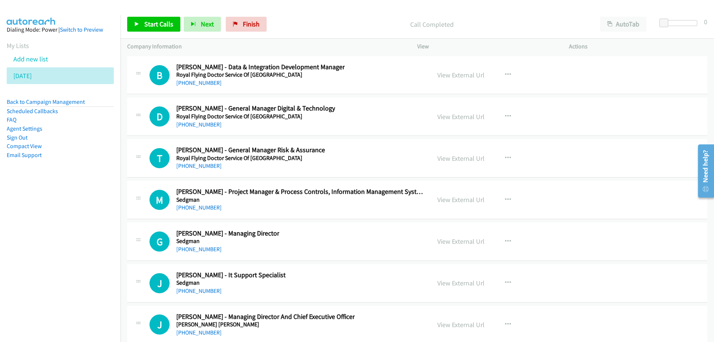
scroll to position [13768, 0]
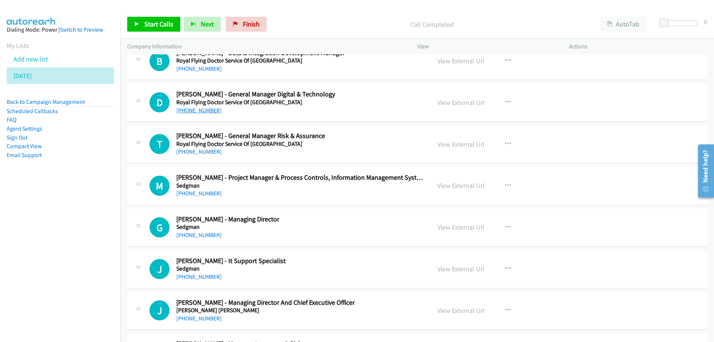
click at [193, 113] on link "+61 427 836 730" at bounding box center [198, 110] width 45 height 7
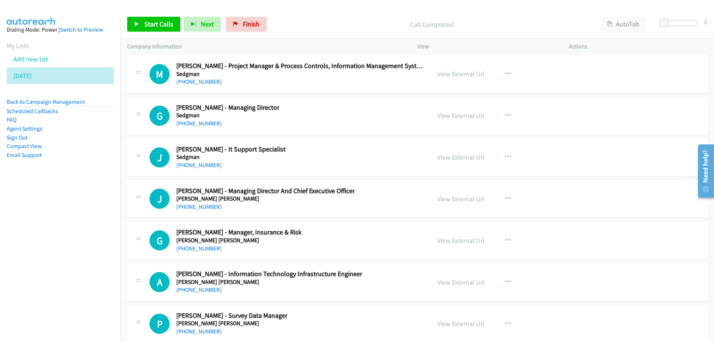
scroll to position [13917, 0]
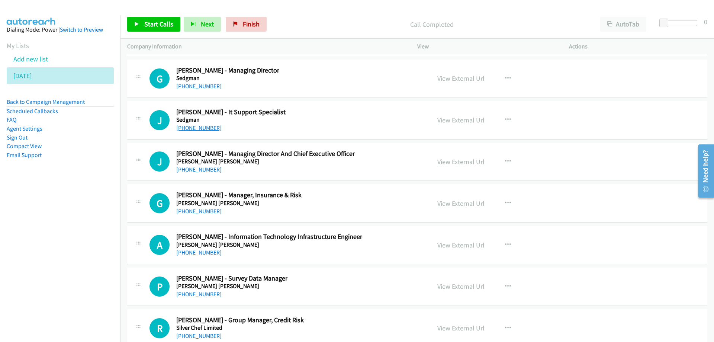
click at [199, 127] on link "+61 439 992 102" at bounding box center [198, 127] width 45 height 7
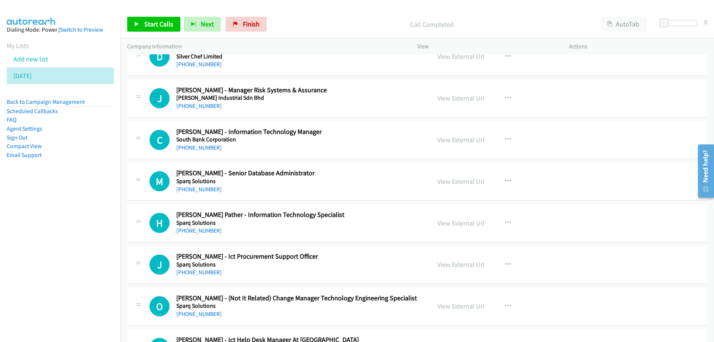
scroll to position [14363, 0]
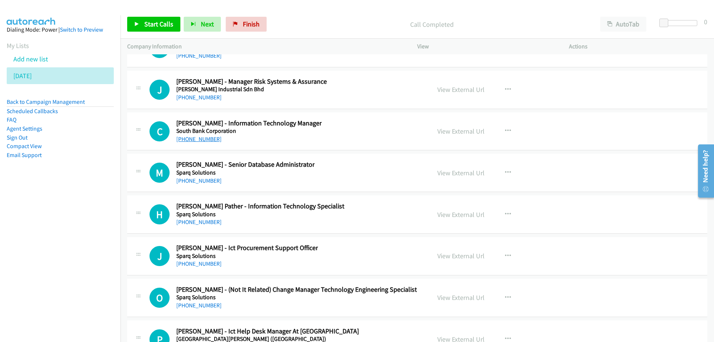
click at [200, 141] on link "+61 7 3896 2200" at bounding box center [198, 138] width 45 height 7
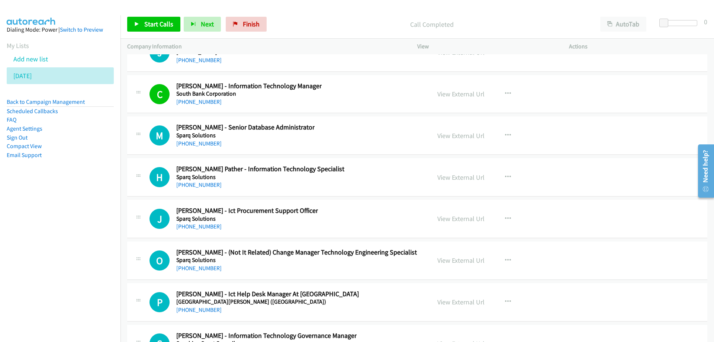
scroll to position [14438, 0]
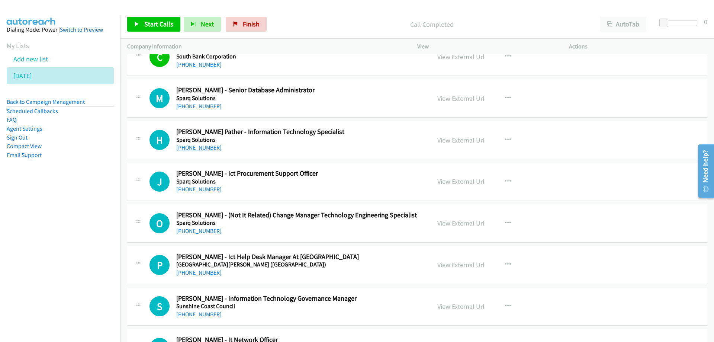
click at [186, 150] on link "+61 7 3664 4455" at bounding box center [198, 147] width 45 height 7
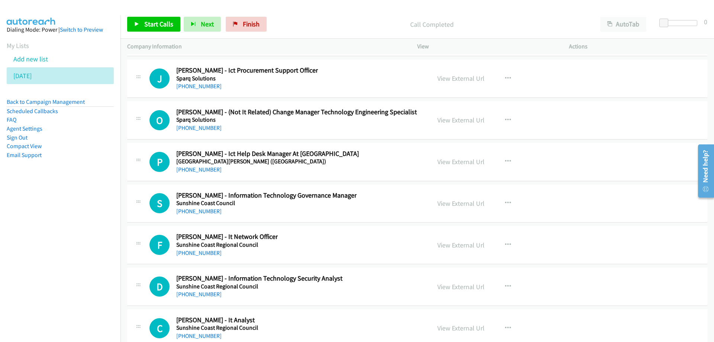
scroll to position [14549, 0]
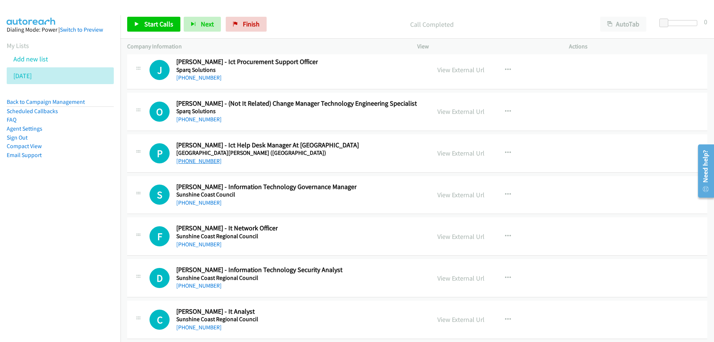
click at [189, 163] on link "+61 7 3010 1168" at bounding box center [198, 160] width 45 height 7
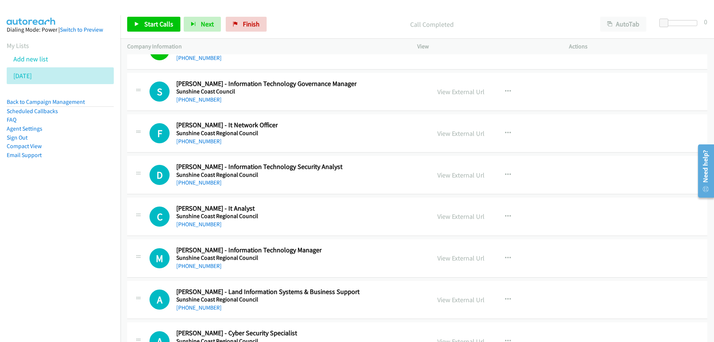
scroll to position [14661, 0]
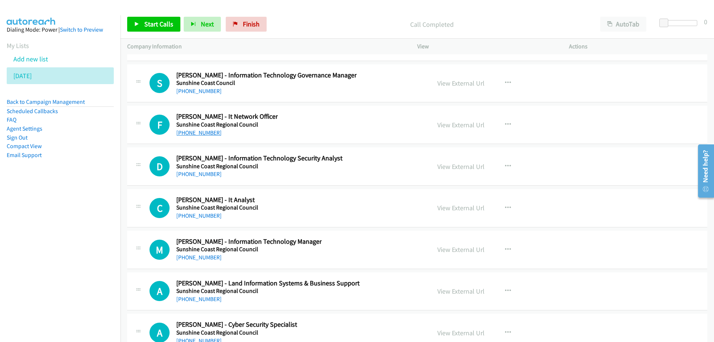
click at [192, 132] on link "+61 451 811 837" at bounding box center [198, 132] width 45 height 7
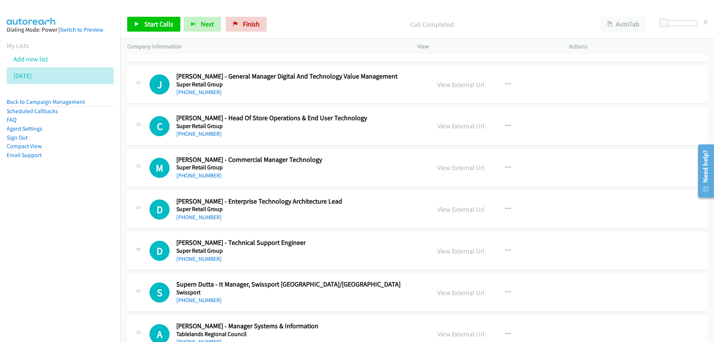
scroll to position [15628, 0]
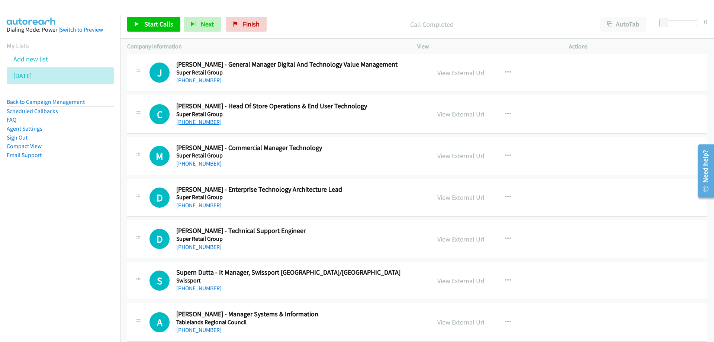
click at [185, 120] on link "+61 7 3482 7919" at bounding box center [198, 121] width 45 height 7
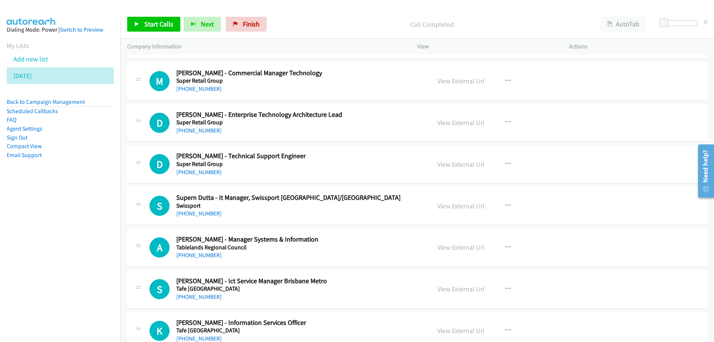
scroll to position [15703, 0]
drag, startPoint x: 356, startPoint y: 125, endPoint x: 361, endPoint y: 122, distance: 5.8
click at [356, 125] on div "D Callback Scheduled Dustan Nimmo - Enterprise Technology Architecture Lead Sup…" at bounding box center [287, 123] width 275 height 25
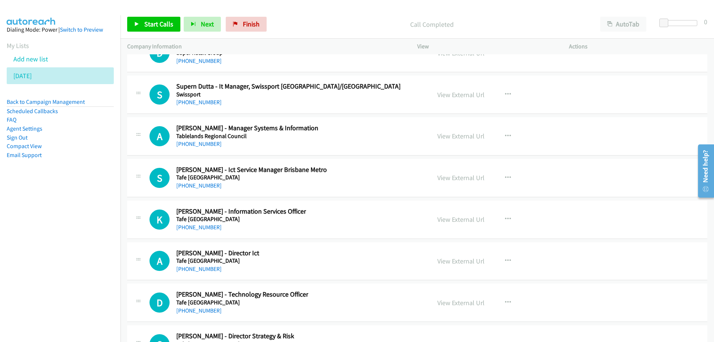
scroll to position [15852, 0]
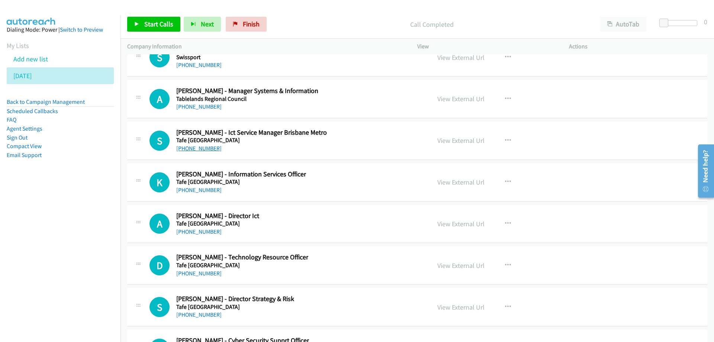
click at [194, 148] on link "+61 413 730 149" at bounding box center [198, 148] width 45 height 7
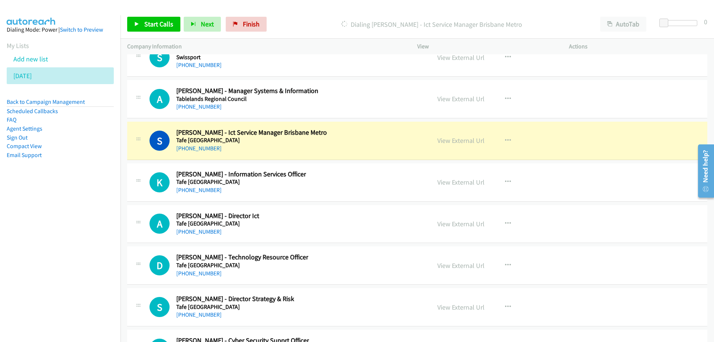
click at [375, 127] on div "S Callback Scheduled Saurabh Gulati - Ict Service Manager Brisbane Metro Tafe Q…" at bounding box center [417, 141] width 580 height 38
click at [458, 137] on link "View External Url" at bounding box center [461, 140] width 47 height 9
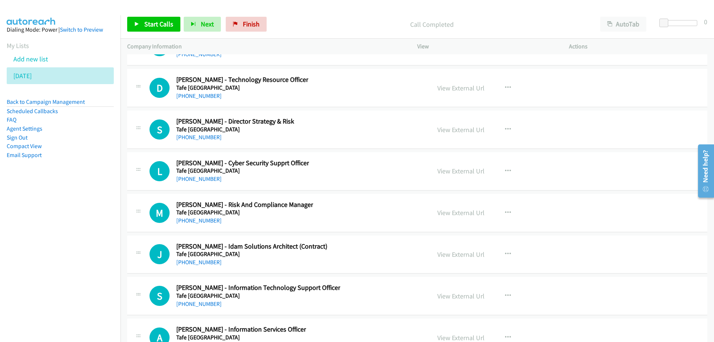
scroll to position [16038, 0]
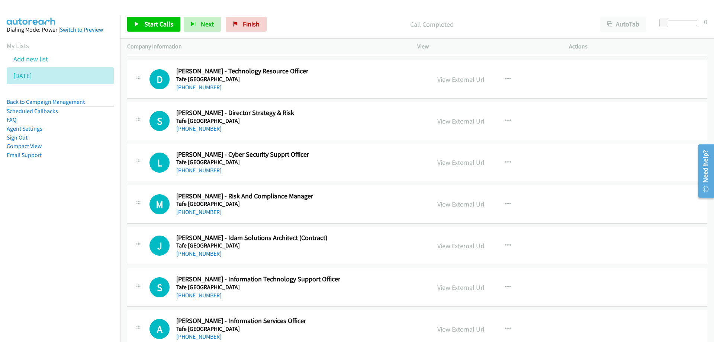
click at [191, 170] on link "+61 7 3608 4950" at bounding box center [198, 170] width 45 height 7
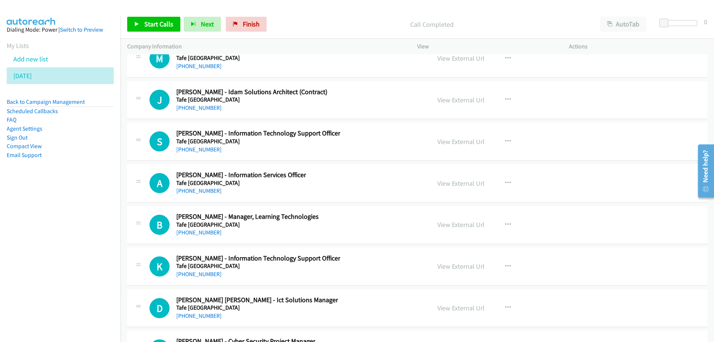
scroll to position [16187, 0]
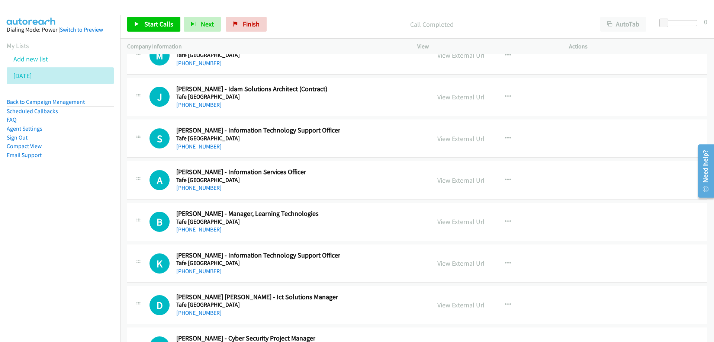
click at [191, 147] on link "+61 403 281 704" at bounding box center [198, 146] width 45 height 7
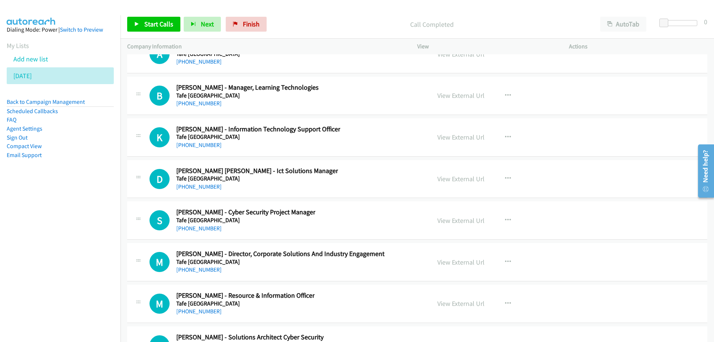
scroll to position [16335, 0]
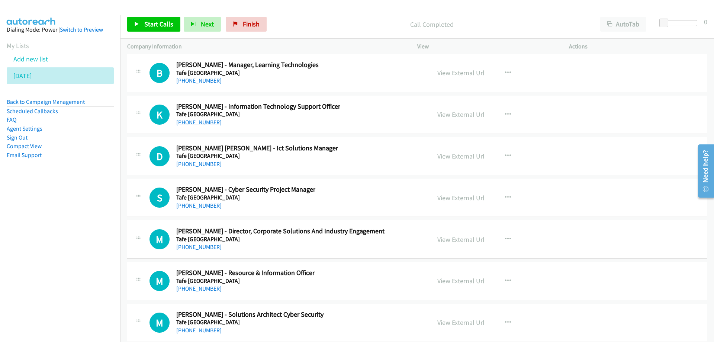
click at [193, 124] on link "+61 429 460 380" at bounding box center [198, 122] width 45 height 7
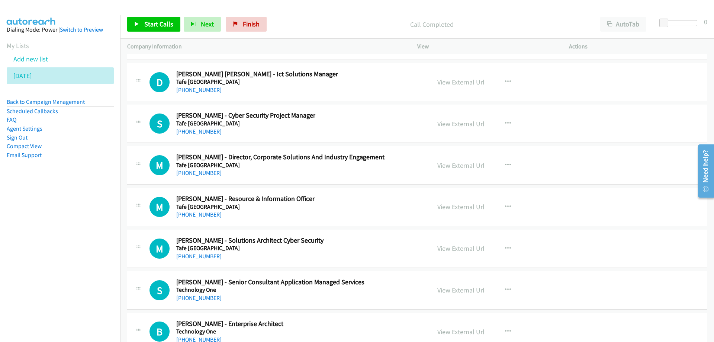
scroll to position [16410, 0]
click at [195, 132] on link "+61 401 540 514" at bounding box center [198, 131] width 45 height 7
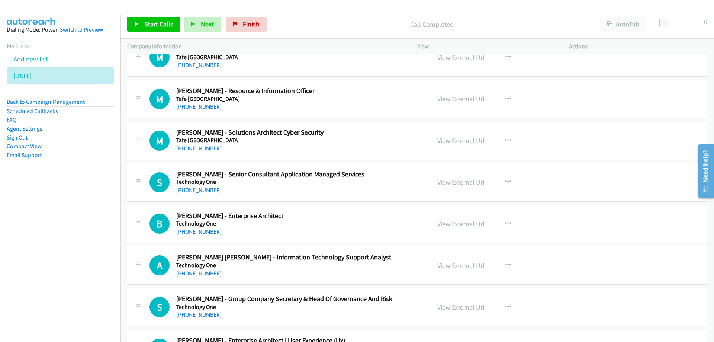
scroll to position [16522, 0]
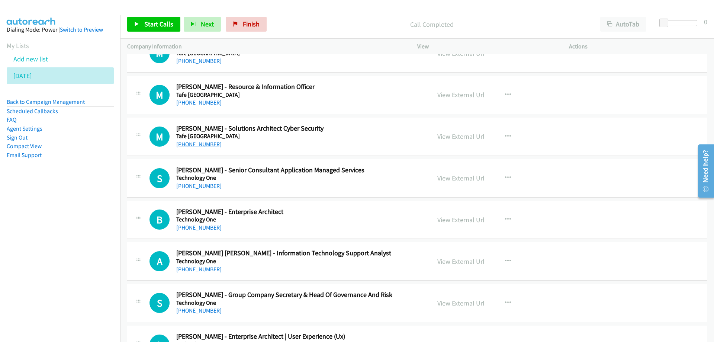
click at [194, 144] on link "+61 414 917 365" at bounding box center [198, 144] width 45 height 7
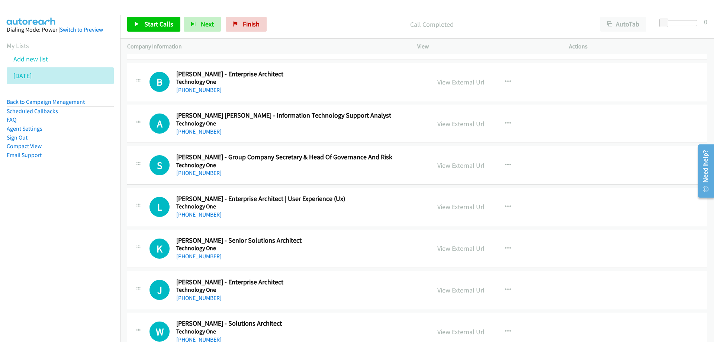
scroll to position [16670, 0]
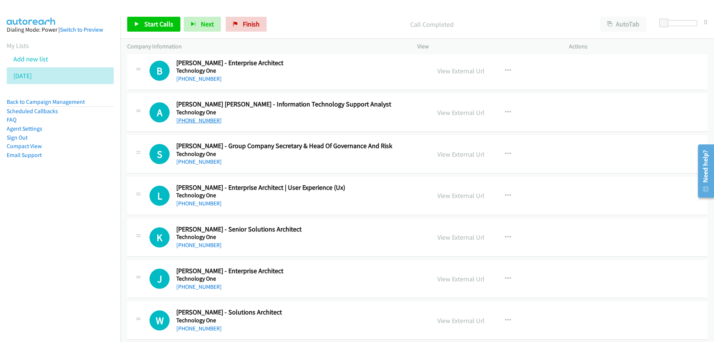
click at [199, 120] on link "+61 437 035 791" at bounding box center [198, 120] width 45 height 7
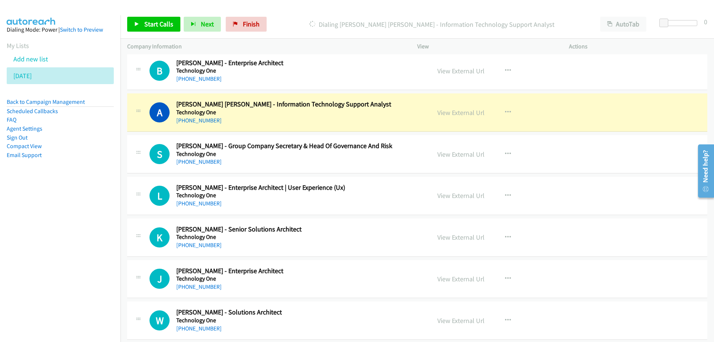
scroll to position [16708, 0]
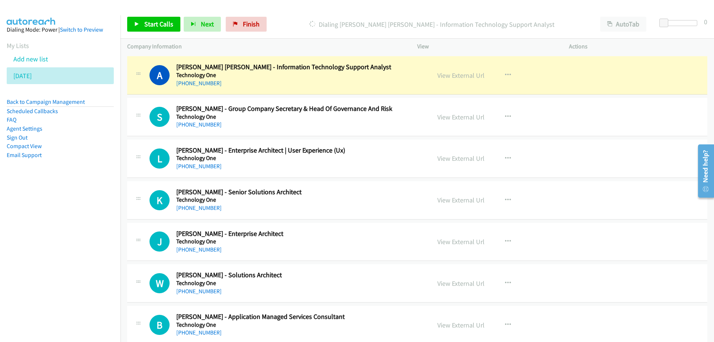
click at [390, 72] on div "A Callback Scheduled Alexander Wesley Freeman - Information Technology Support …" at bounding box center [287, 75] width 275 height 25
click at [454, 75] on link "View External Url" at bounding box center [461, 75] width 47 height 9
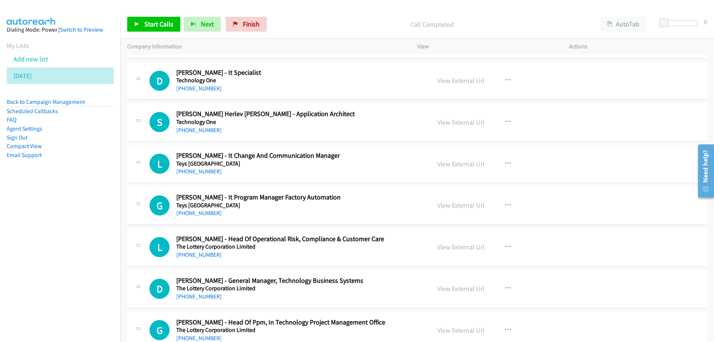
scroll to position [17080, 0]
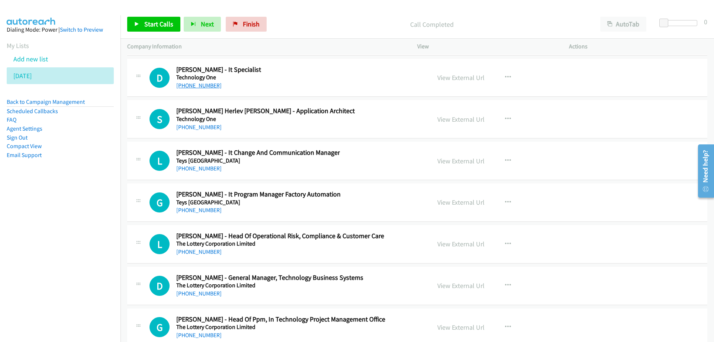
click at [193, 86] on link "+61 7 3167 7659" at bounding box center [198, 85] width 45 height 7
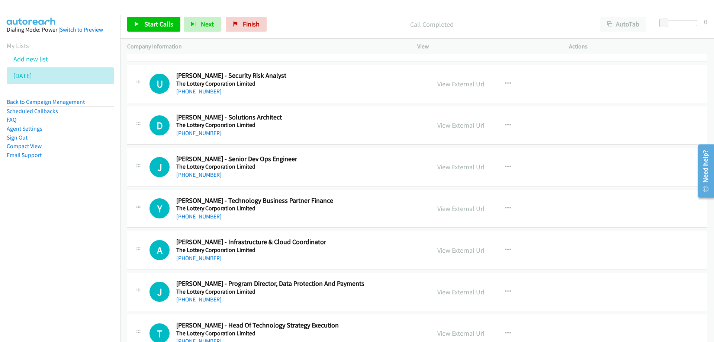
scroll to position [17415, 0]
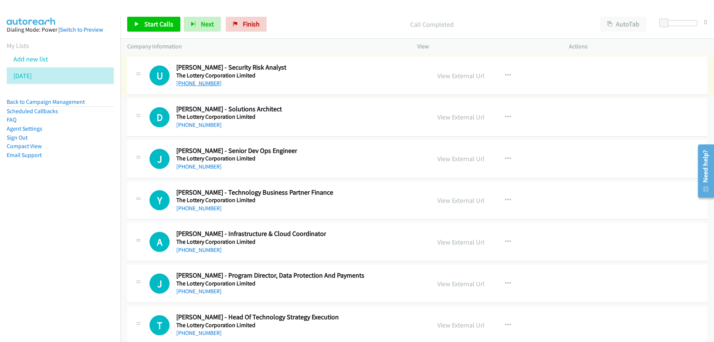
click at [198, 80] on link "+61 450 927 508" at bounding box center [198, 83] width 45 height 7
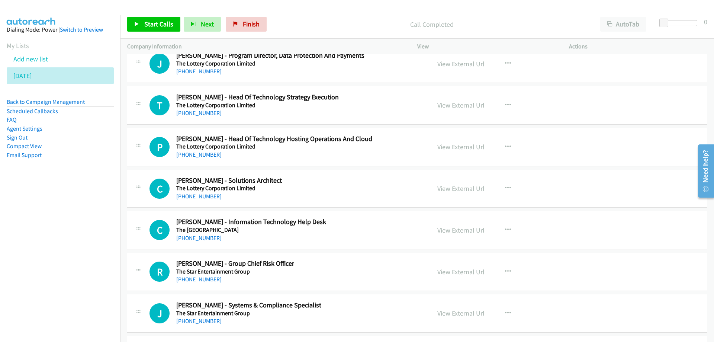
scroll to position [17638, 0]
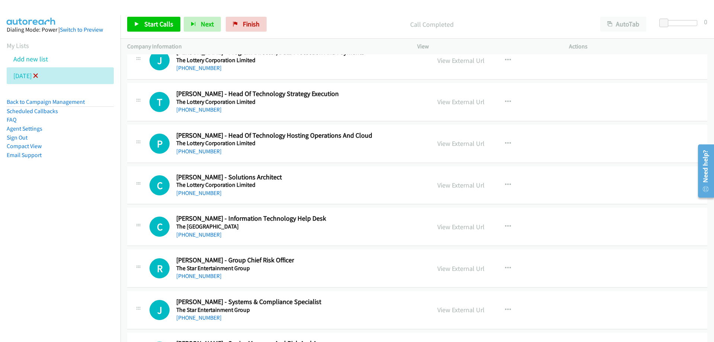
click at [38, 74] on icon at bounding box center [35, 76] width 5 height 5
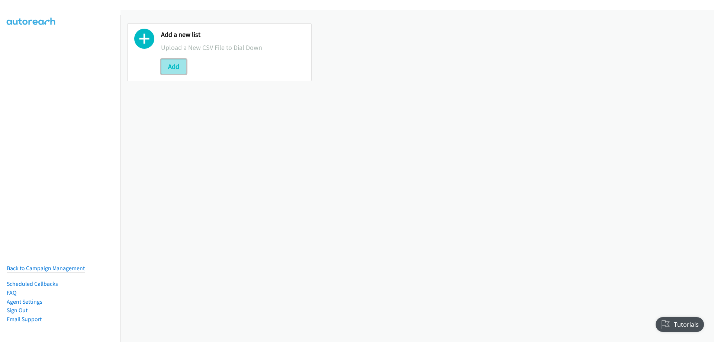
click at [176, 70] on button "Add" at bounding box center [173, 66] width 25 height 15
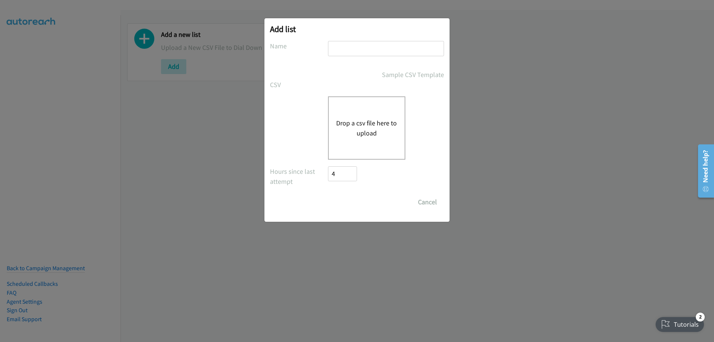
click at [336, 49] on input "text" at bounding box center [386, 48] width 116 height 15
type input "[DATE] 2"
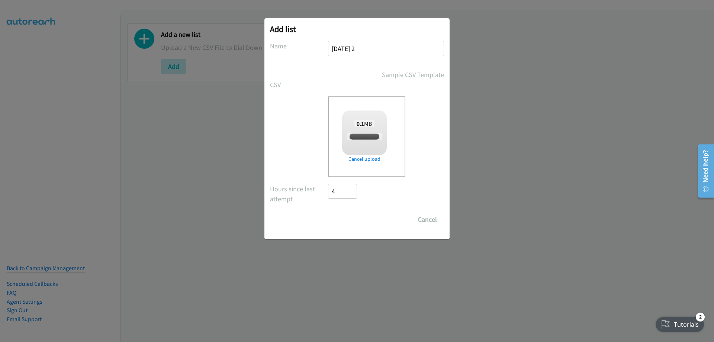
checkbox input "true"
click at [350, 220] on input "Save List" at bounding box center [347, 219] width 39 height 15
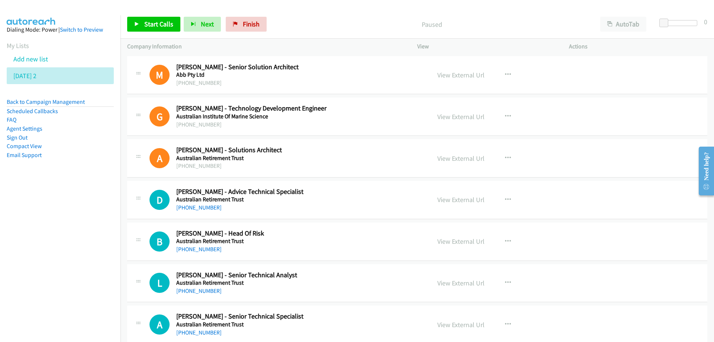
scroll to position [37, 0]
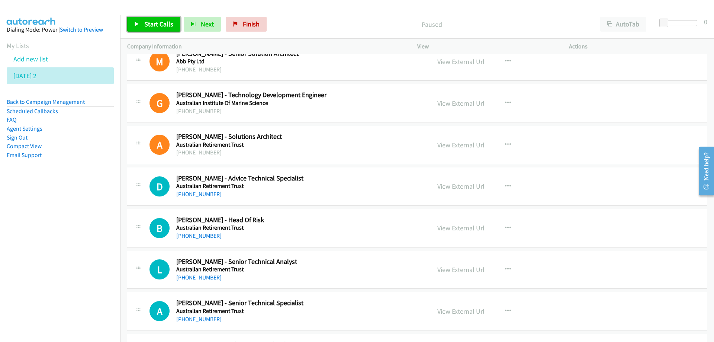
click at [164, 28] on link "Start Calls" at bounding box center [153, 24] width 53 height 15
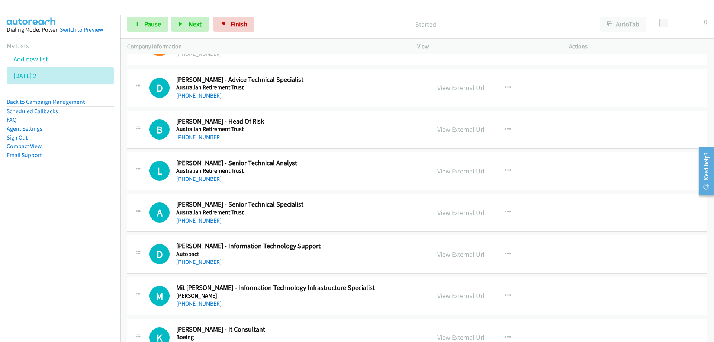
scroll to position [149, 0]
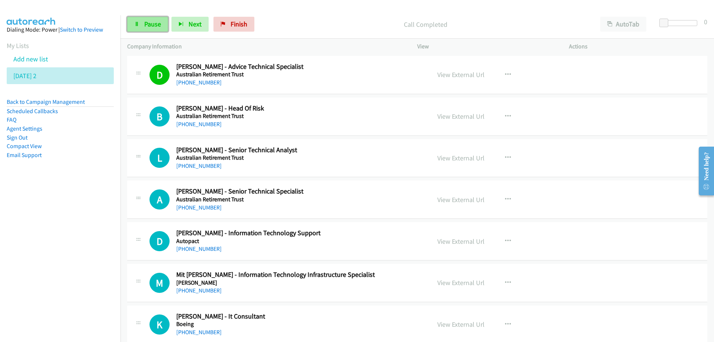
click at [151, 24] on span "Pause" at bounding box center [152, 24] width 17 height 9
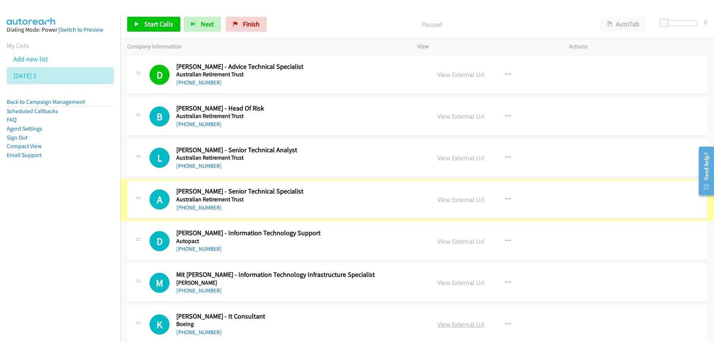
scroll to position [260, 0]
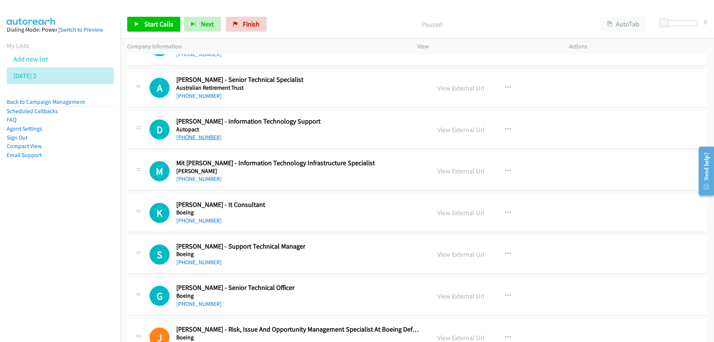
click at [200, 139] on link "[PHONE_NUMBER]" at bounding box center [198, 137] width 45 height 7
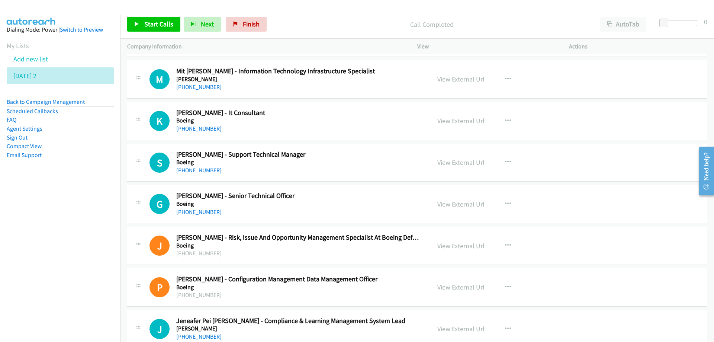
scroll to position [372, 0]
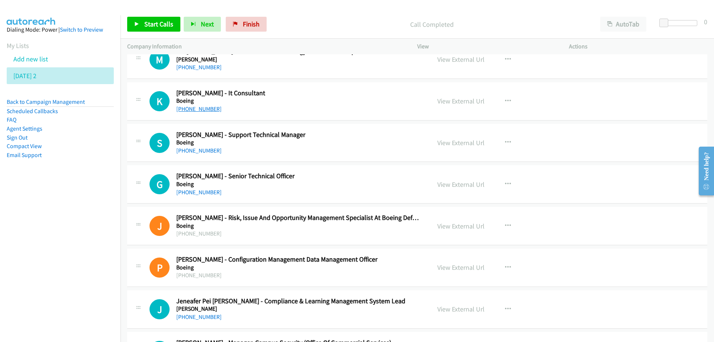
click at [200, 109] on link "[PHONE_NUMBER]" at bounding box center [198, 108] width 45 height 7
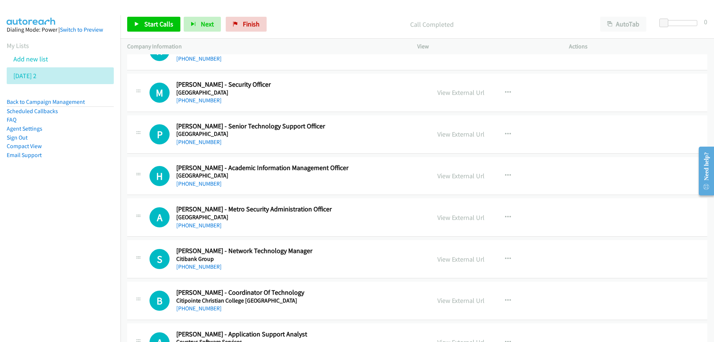
scroll to position [1042, 0]
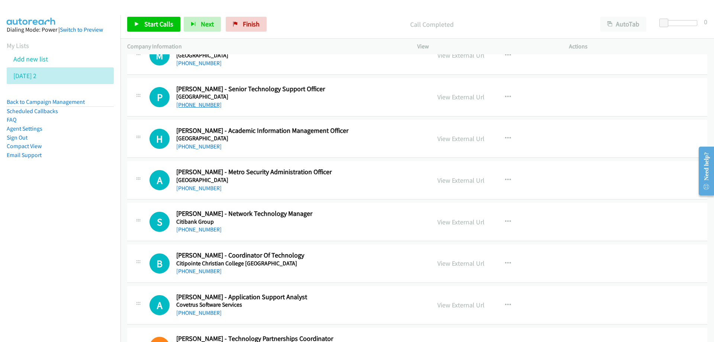
click at [200, 104] on link "[PHONE_NUMBER]" at bounding box center [198, 104] width 45 height 7
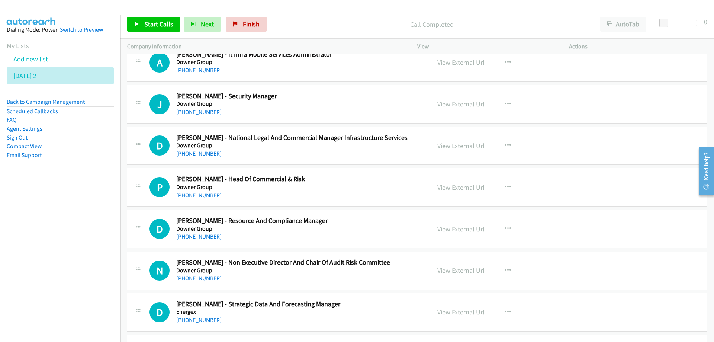
scroll to position [2195, 0]
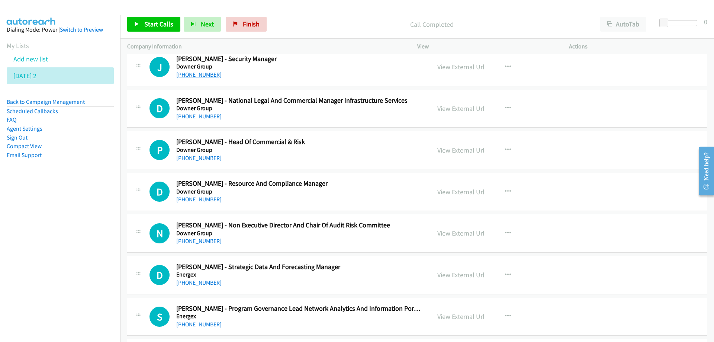
click at [193, 76] on link "[PHONE_NUMBER]" at bounding box center [198, 74] width 45 height 7
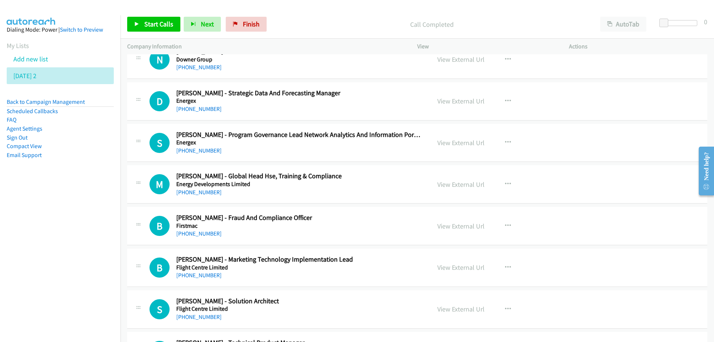
scroll to position [2381, 0]
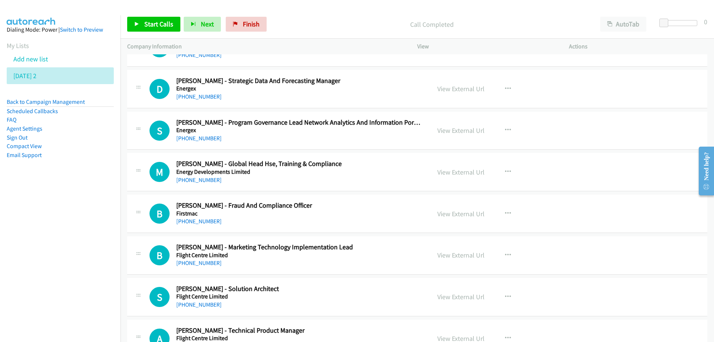
click at [333, 137] on div "[PHONE_NUMBER]" at bounding box center [298, 138] width 245 height 9
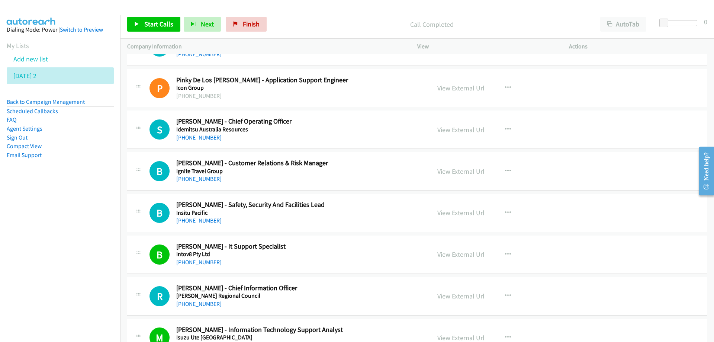
scroll to position [3572, 0]
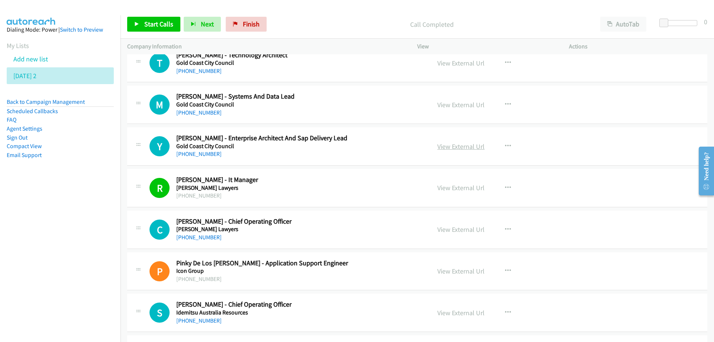
click at [471, 147] on link "View External Url" at bounding box center [461, 146] width 47 height 9
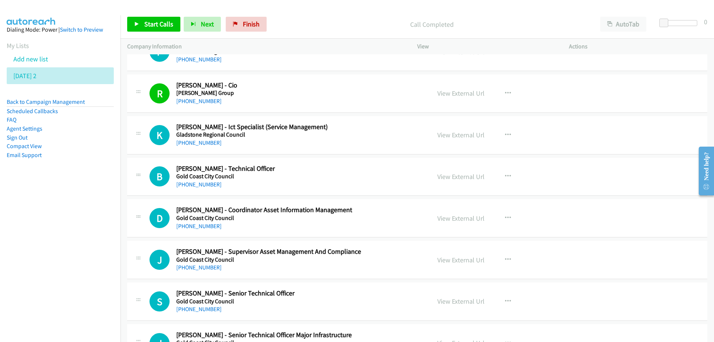
scroll to position [2791, 0]
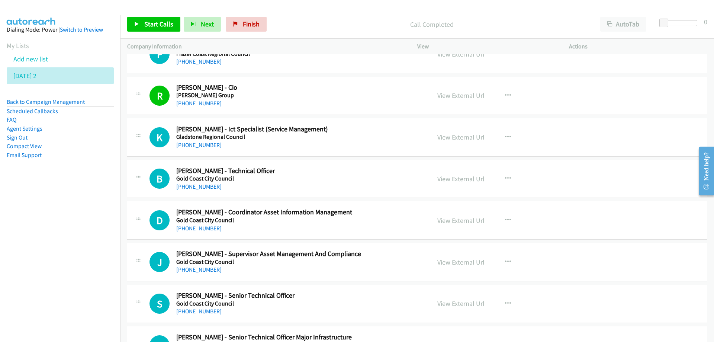
click at [366, 141] on div "[PHONE_NUMBER]" at bounding box center [298, 145] width 245 height 9
click at [454, 139] on link "View External Url" at bounding box center [461, 137] width 47 height 9
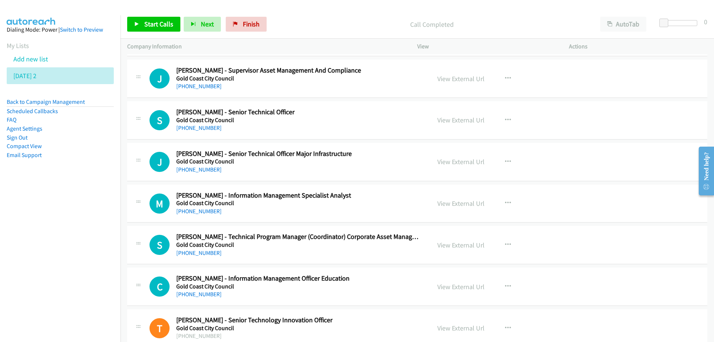
scroll to position [3051, 0]
